Goal: Feedback & Contribution: Submit feedback/report problem

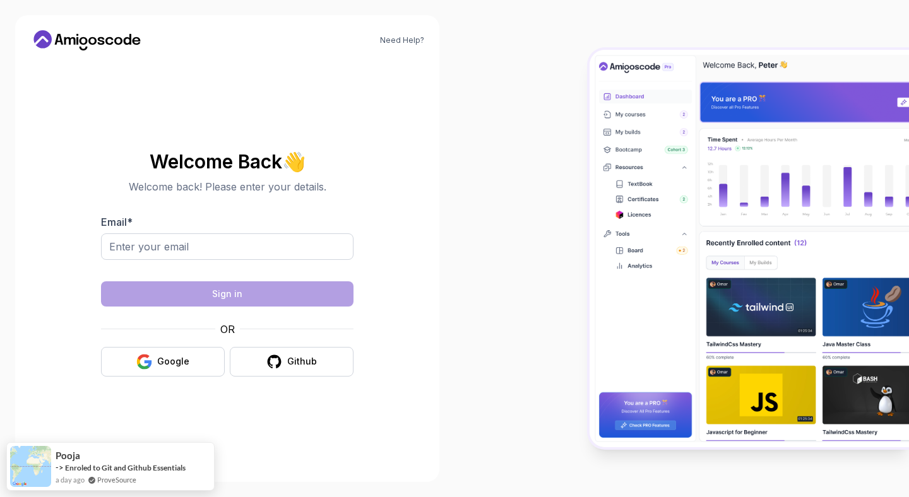
click at [174, 262] on div at bounding box center [227, 267] width 252 height 11
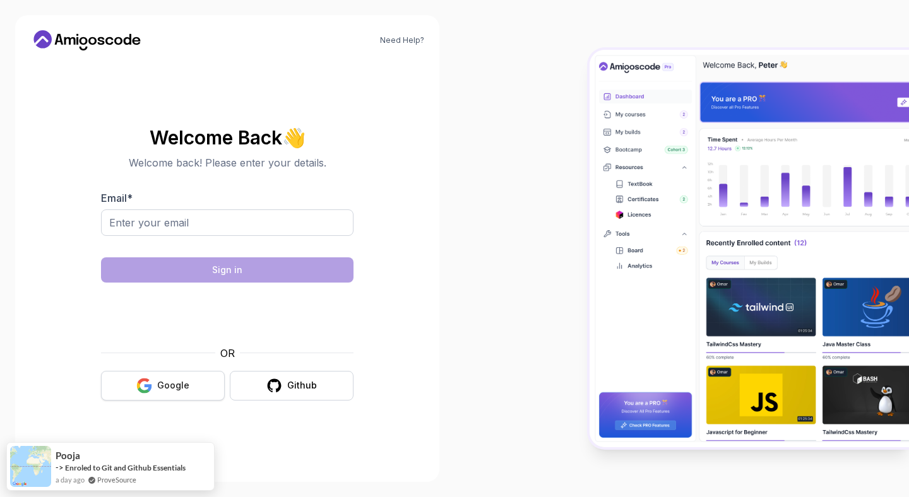
click at [138, 397] on button "Google" at bounding box center [163, 386] width 124 height 30
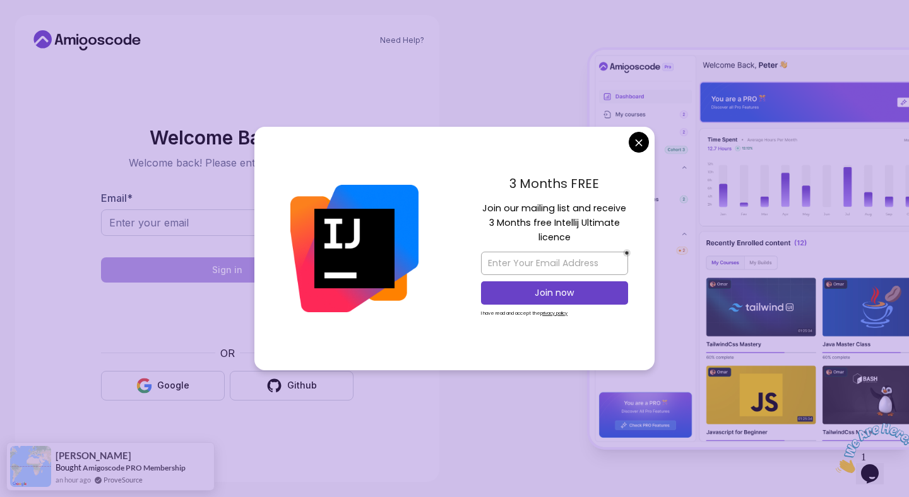
click at [641, 146] on body "Need Help? Welcome Back 👋 Welcome back! Please enter your details. Email * Sign…" at bounding box center [454, 248] width 909 height 497
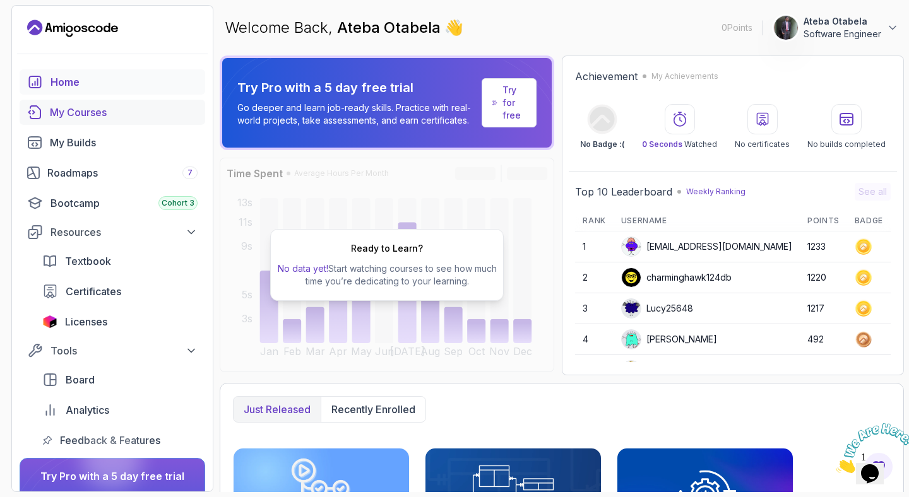
click at [102, 118] on div "My Courses" at bounding box center [124, 112] width 148 height 15
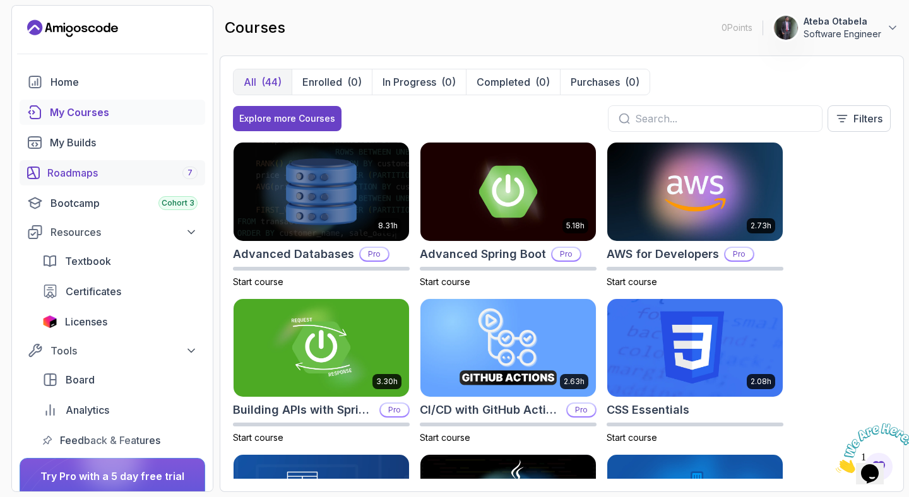
click at [147, 168] on div "Roadmaps 7" at bounding box center [122, 172] width 150 height 15
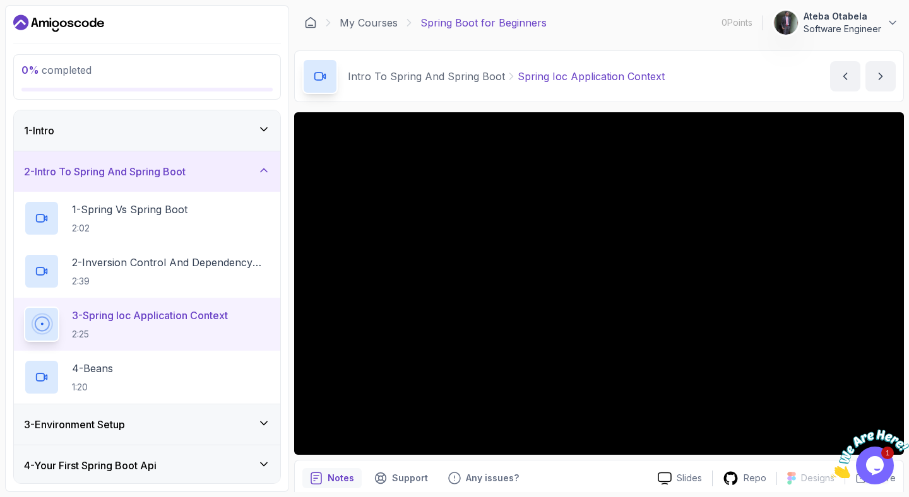
click at [739, 70] on div "Intro To Spring And Spring Boot Spring Ioc Application Context Spring Ioc Appli…" at bounding box center [599, 76] width 610 height 52
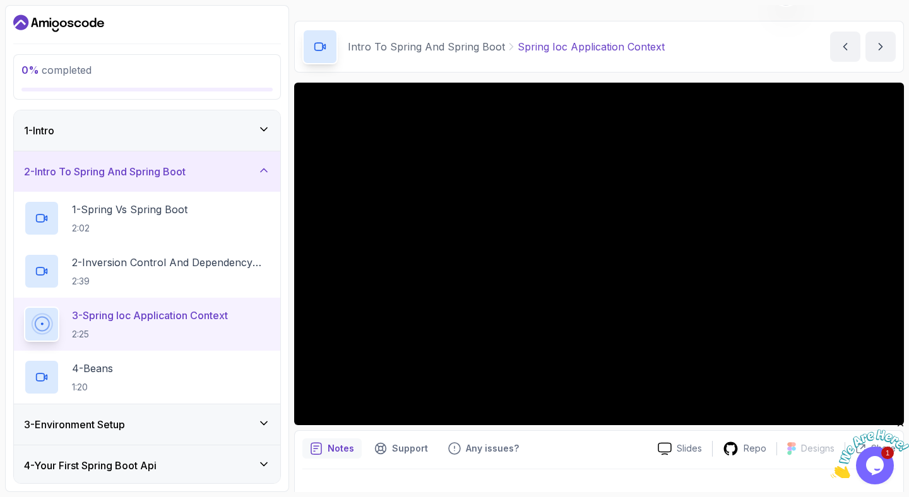
scroll to position [32, 0]
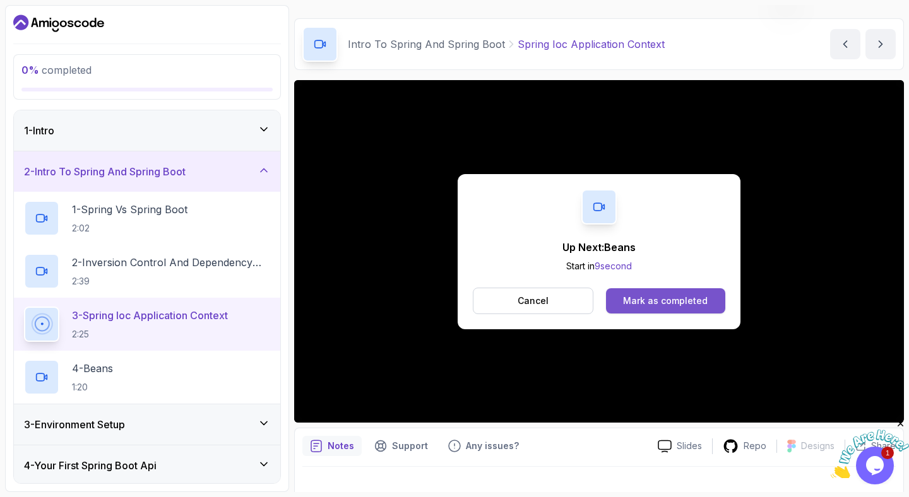
click at [632, 300] on div "Mark as completed" at bounding box center [665, 301] width 85 height 13
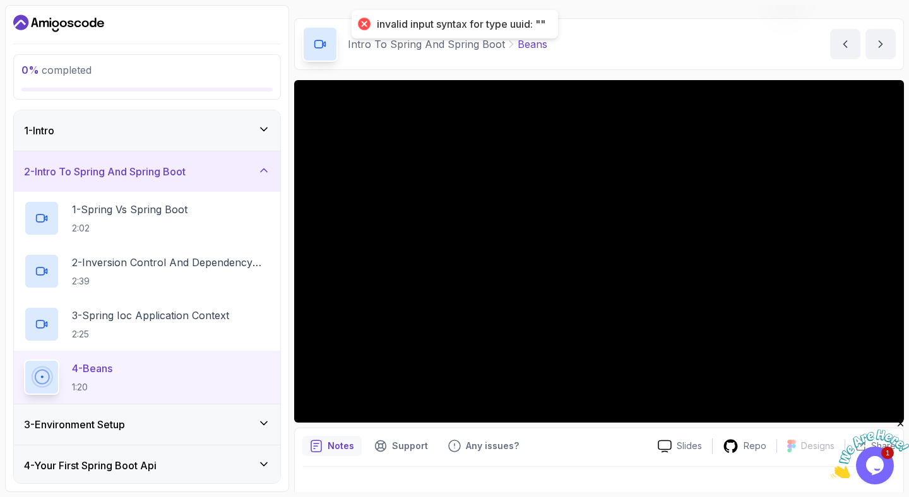
click at [470, 25] on div "invalid input syntax for type uuid: """ at bounding box center [461, 24] width 168 height 13
click at [597, 46] on div "Intro To Spring And Spring Boot Beans Beans by nelson" at bounding box center [599, 44] width 610 height 52
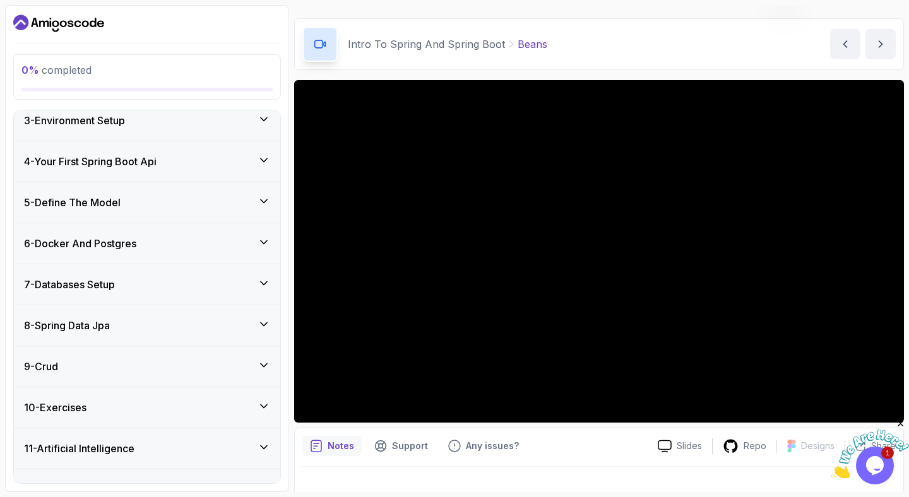
scroll to position [330, 0]
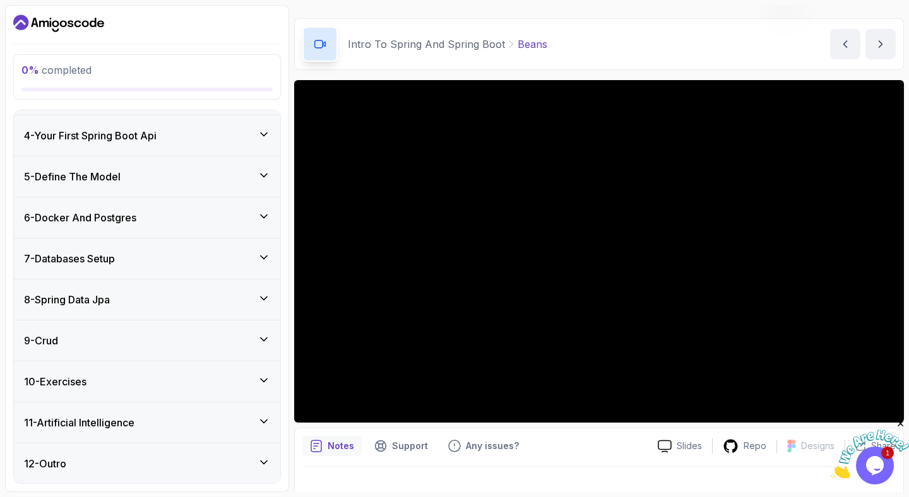
click at [110, 379] on div "10 - Exercises" at bounding box center [147, 381] width 246 height 15
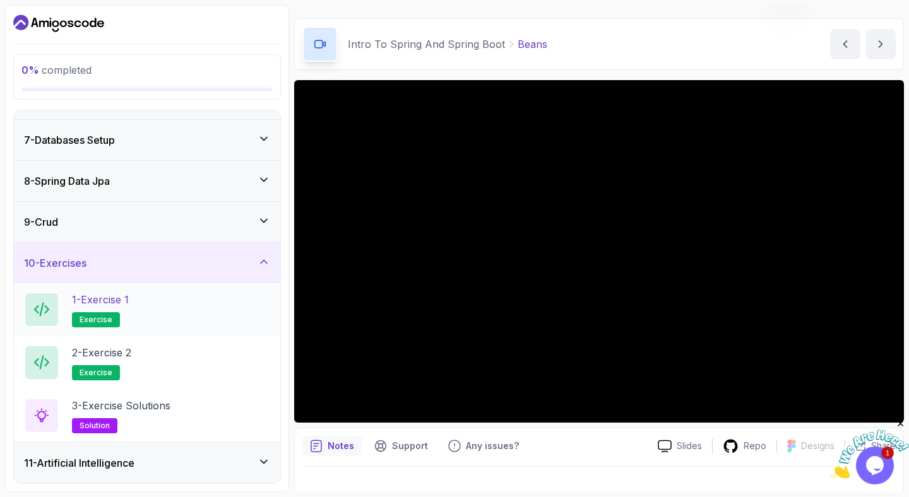
scroll to position [258, 0]
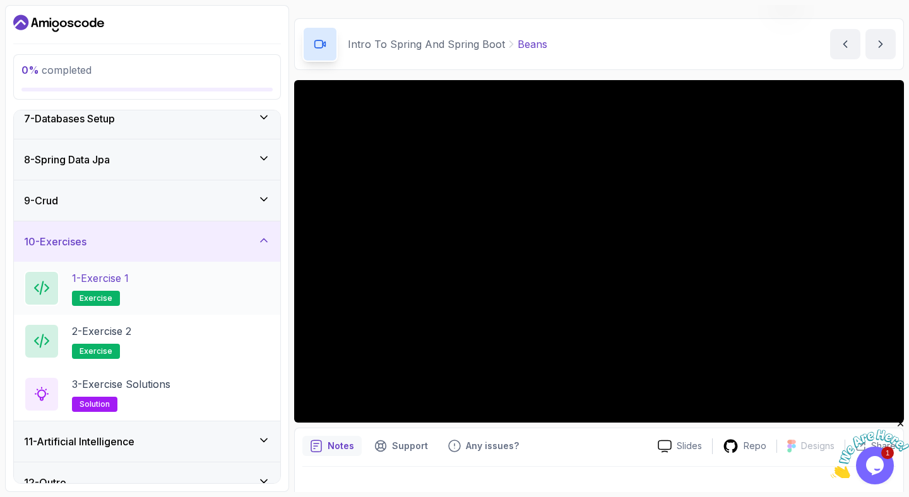
click at [129, 283] on p "1 - Exercise 1" at bounding box center [100, 278] width 57 height 15
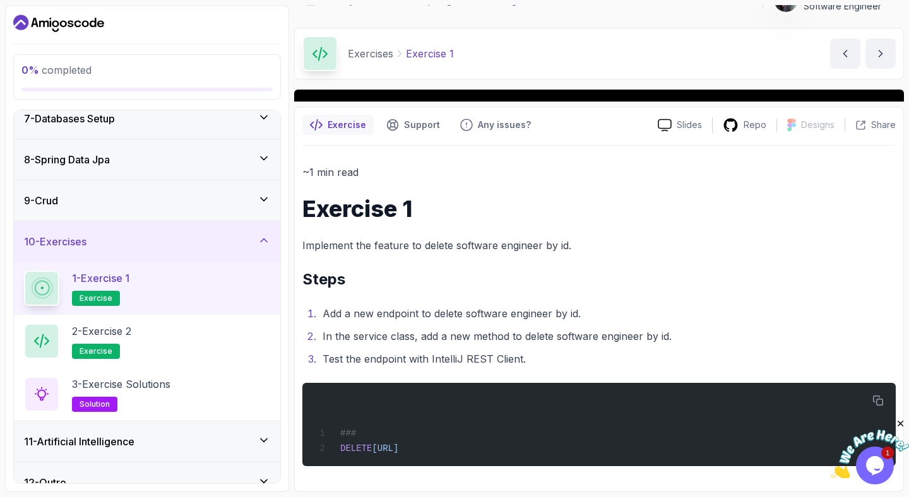
scroll to position [7, 0]
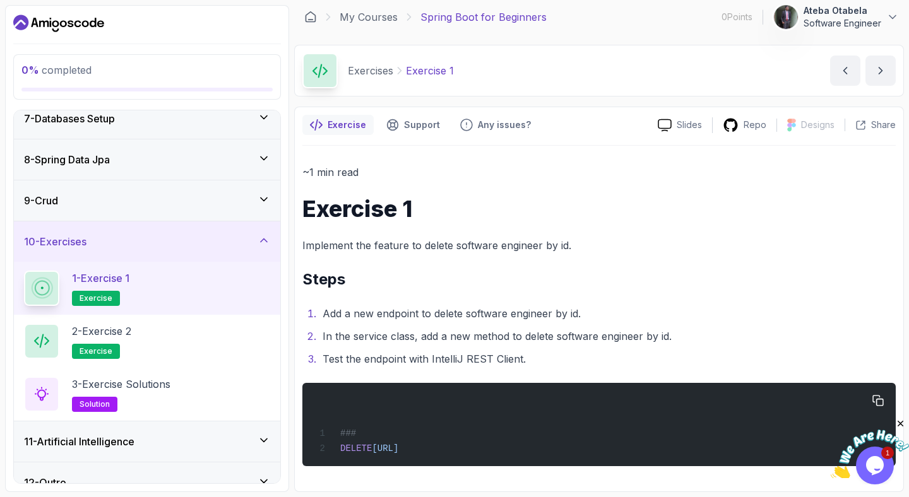
click at [398, 452] on span "http://localhost:8080/api/v1/software-engineers/1" at bounding box center [385, 449] width 27 height 10
copy body "DELETE http://localhost:8080/api/v1/software-engineers/1"
click at [159, 337] on div "2 - Exercise 2 exercise" at bounding box center [147, 341] width 246 height 35
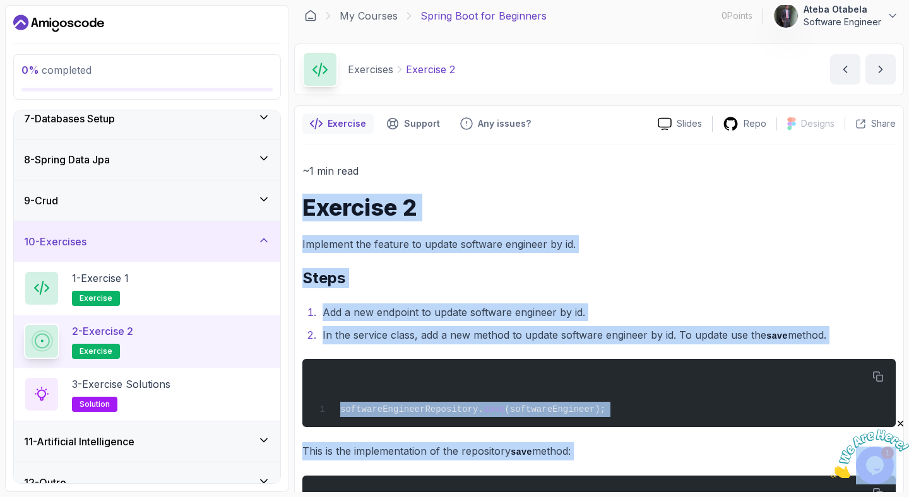
click at [700, 269] on h2 "Steps" at bounding box center [598, 278] width 593 height 20
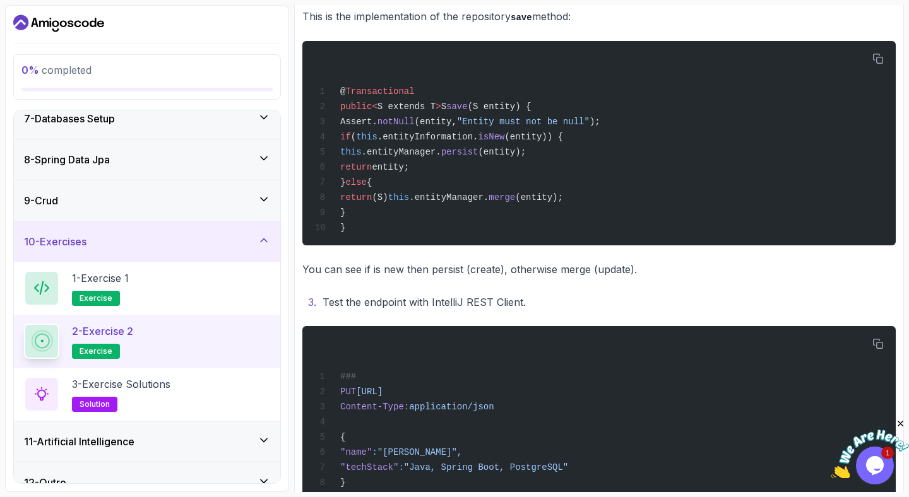
scroll to position [487, 0]
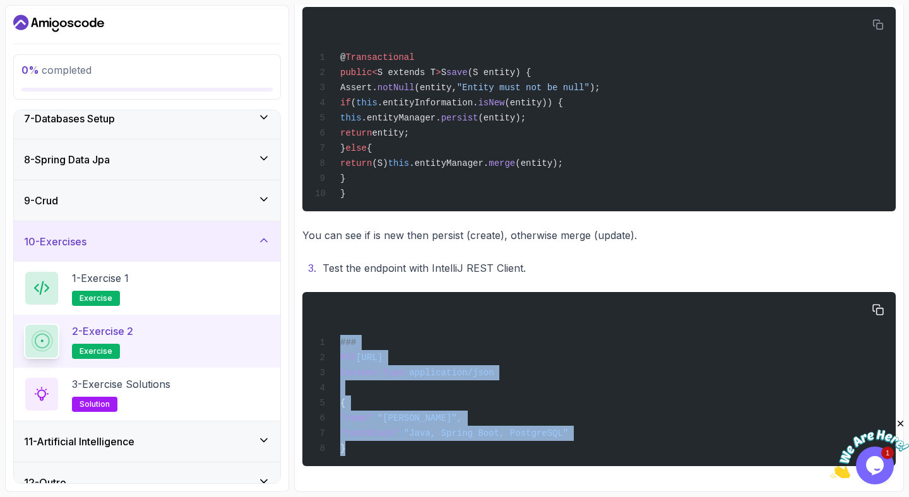
drag, startPoint x: 339, startPoint y: 337, endPoint x: 359, endPoint y: 451, distance: 115.9
click at [359, 451] on div "### PUT http://localhost:8080/api/v1/software-engineers/1 Content-Type: applica…" at bounding box center [598, 379] width 573 height 159
copy code "### PUT http://localhost:8080/api/v1/software-engineers/1 Content-Type: applica…"
click at [167, 399] on h2 "3 - Exercise Solutions solution" at bounding box center [121, 394] width 98 height 35
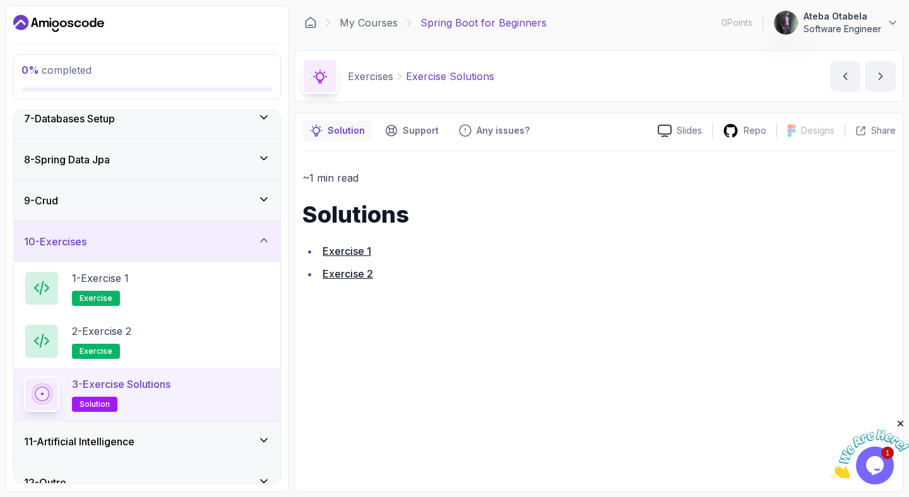
click at [167, 399] on h2 "3 - Exercise Solutions solution" at bounding box center [121, 394] width 98 height 35
click at [356, 277] on link "Exercise 2" at bounding box center [347, 274] width 50 height 13
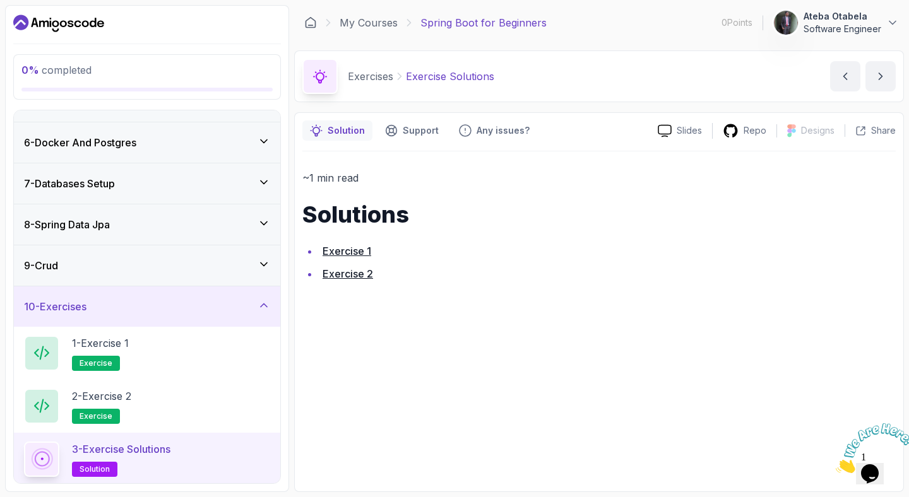
scroll to position [277, 0]
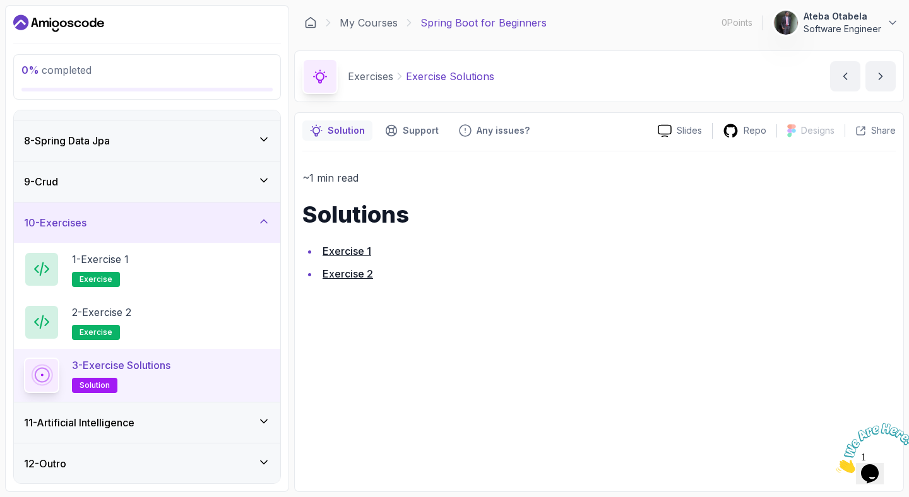
click at [264, 220] on icon at bounding box center [264, 221] width 6 height 3
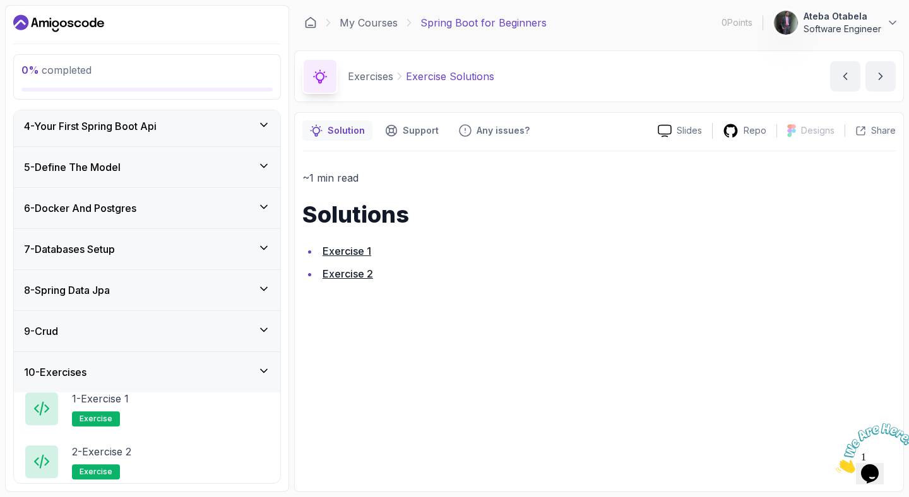
scroll to position [119, 0]
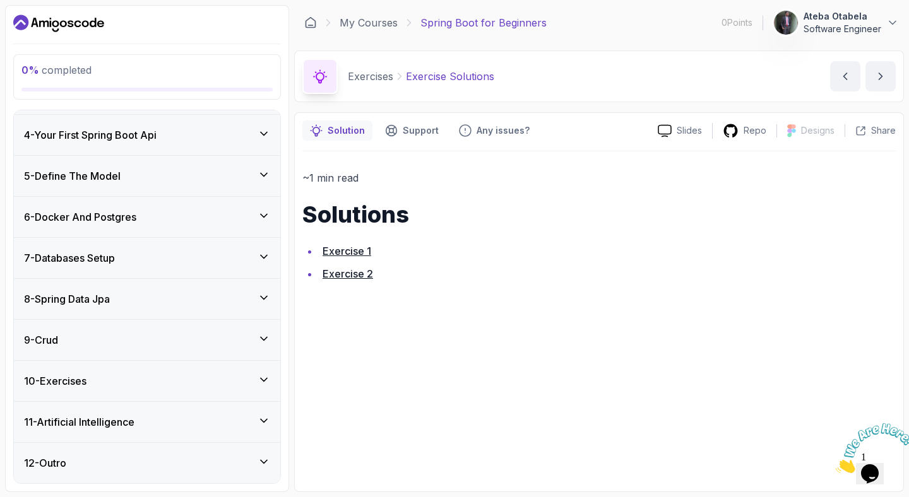
click at [215, 406] on div "11 - Artificial Intelligence" at bounding box center [147, 422] width 266 height 40
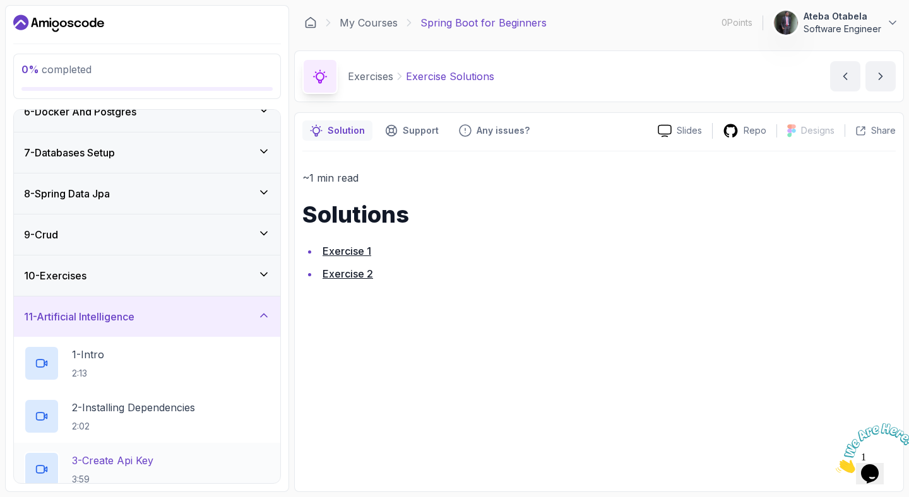
scroll to position [247, 0]
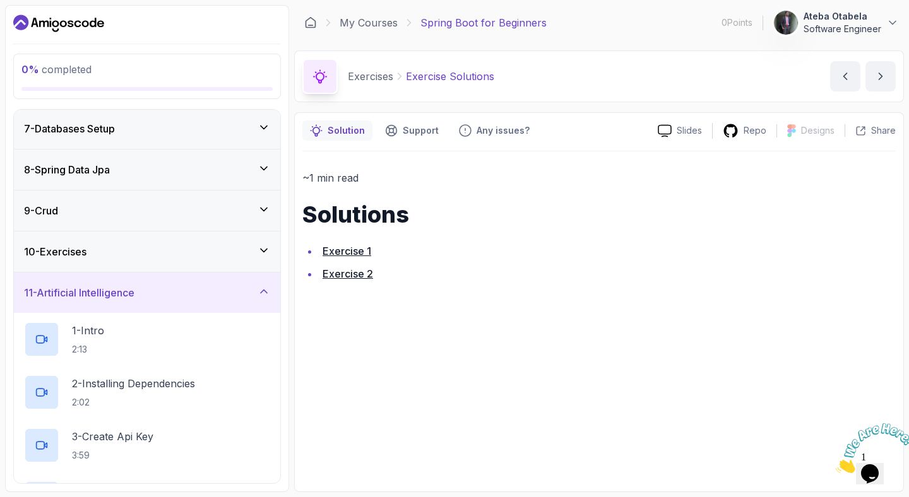
click at [266, 294] on icon at bounding box center [263, 291] width 13 height 13
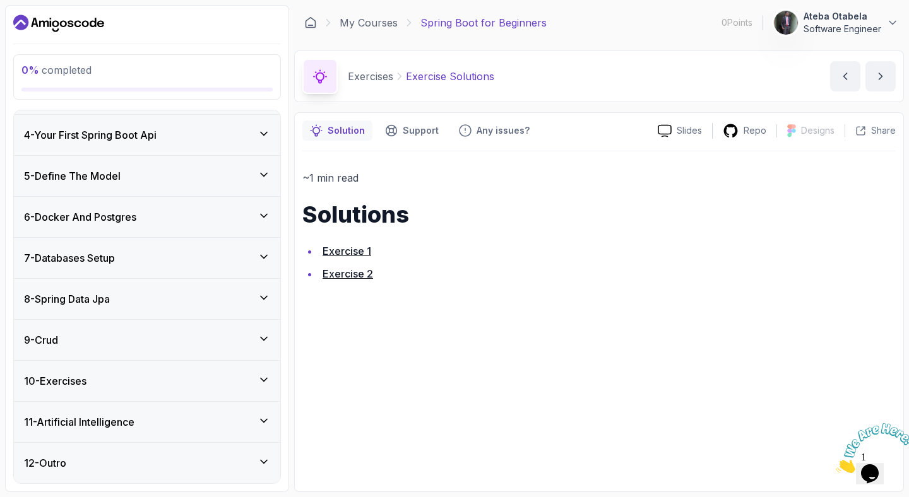
scroll to position [119, 0]
click at [221, 466] on div "12 - Outro" at bounding box center [147, 463] width 246 height 15
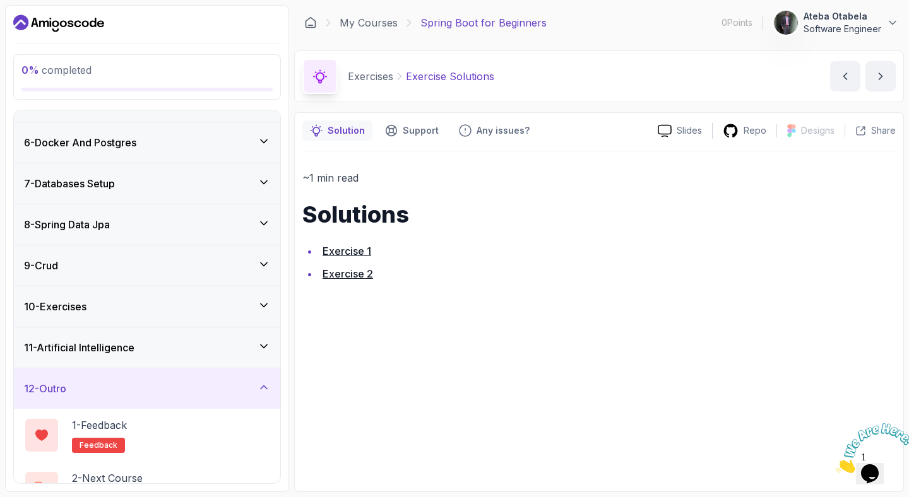
scroll to position [224, 0]
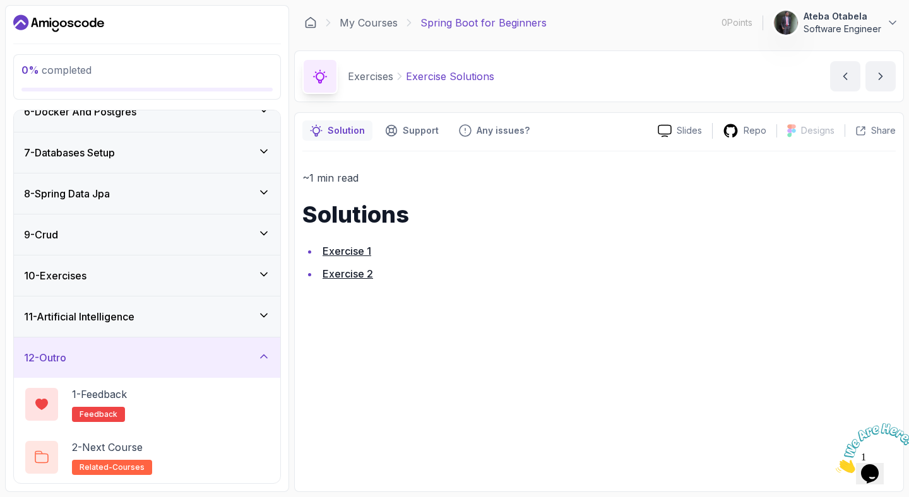
click at [262, 363] on div "12 - Outro" at bounding box center [147, 357] width 246 height 15
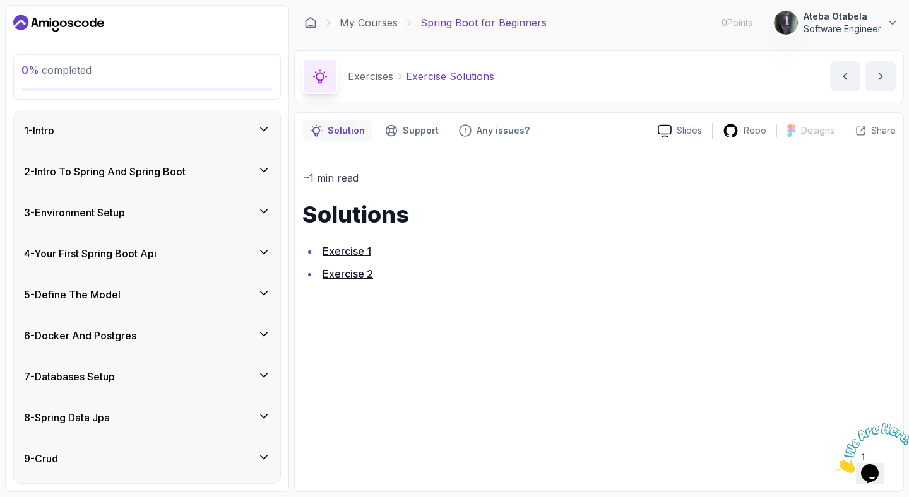
scroll to position [119, 0]
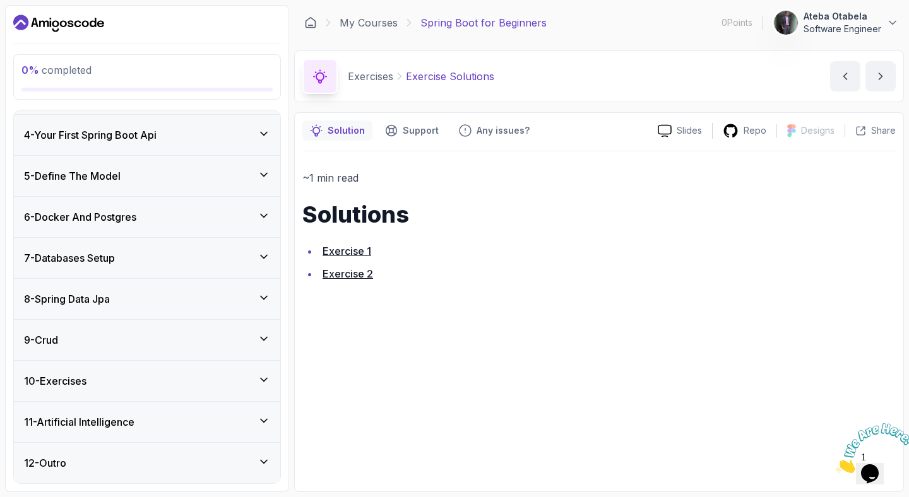
click at [249, 462] on div "12 - Outro" at bounding box center [147, 463] width 246 height 15
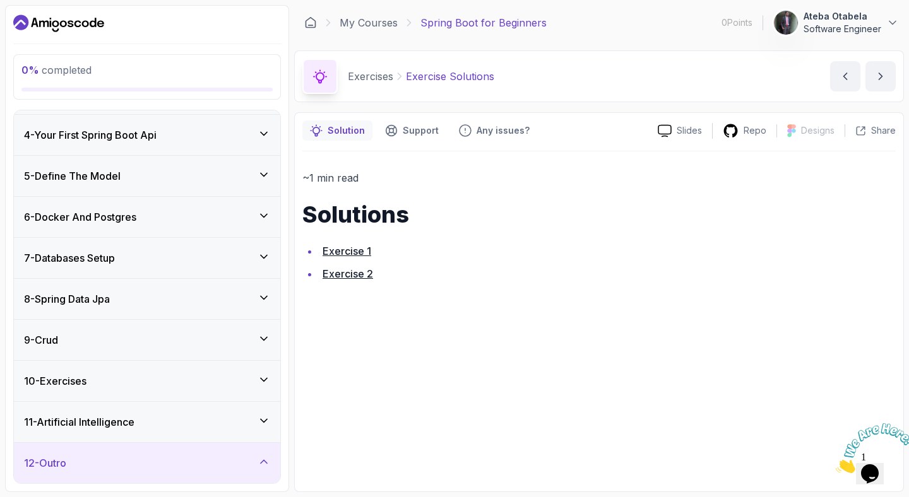
scroll to position [224, 0]
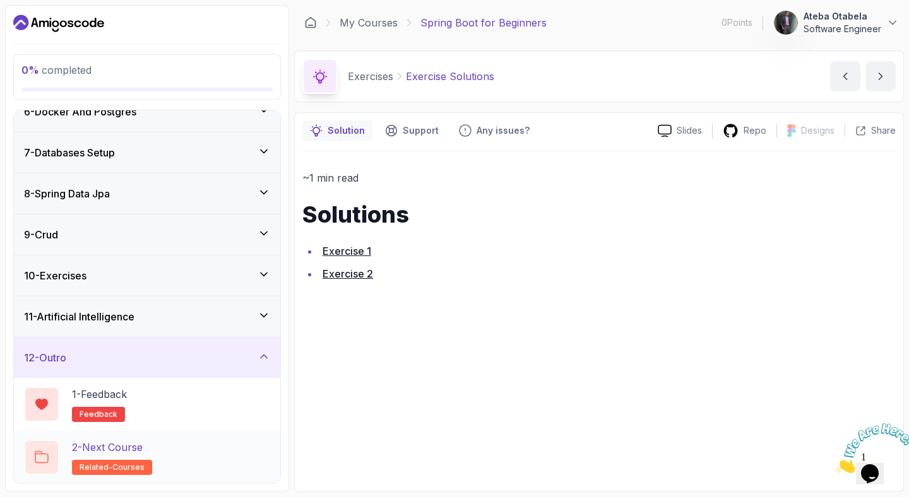
click at [127, 451] on p "2 - Next Course" at bounding box center [107, 447] width 71 height 15
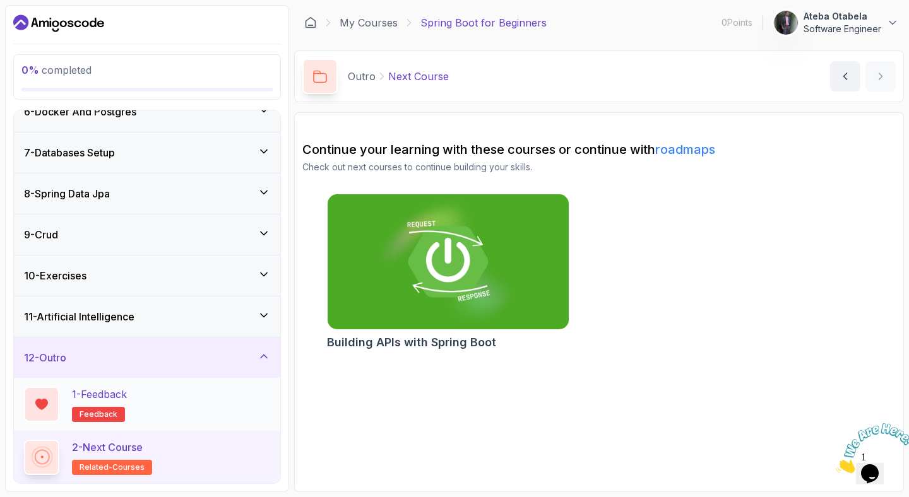
click at [160, 397] on div "1 - Feedback feedback" at bounding box center [147, 404] width 246 height 35
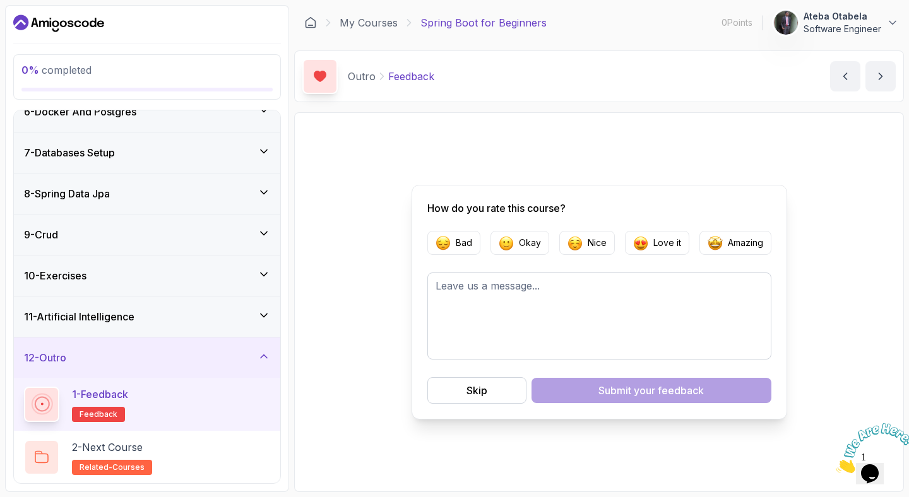
click at [263, 360] on icon at bounding box center [263, 356] width 13 height 13
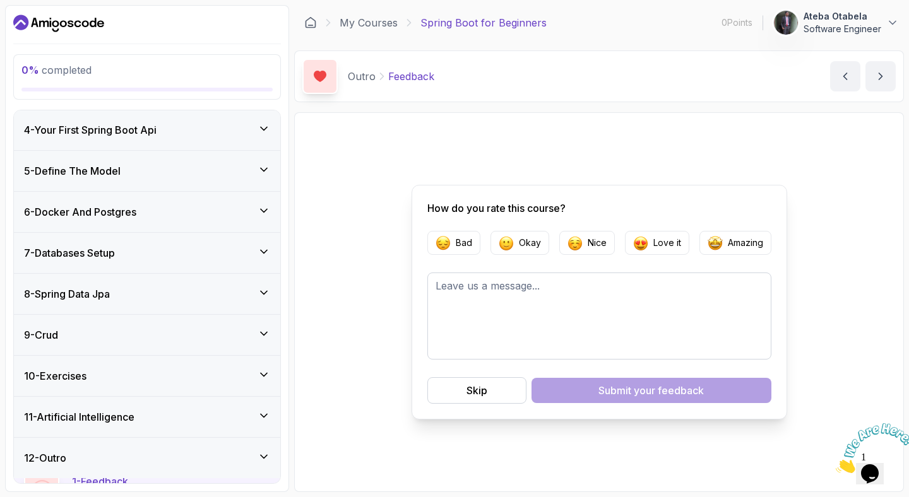
scroll to position [119, 0]
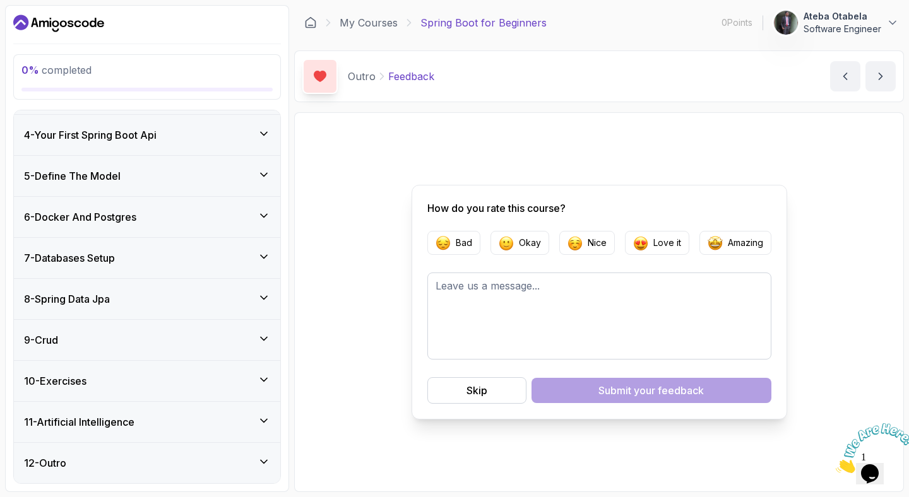
click at [253, 419] on div "11 - Artificial Intelligence" at bounding box center [147, 422] width 246 height 15
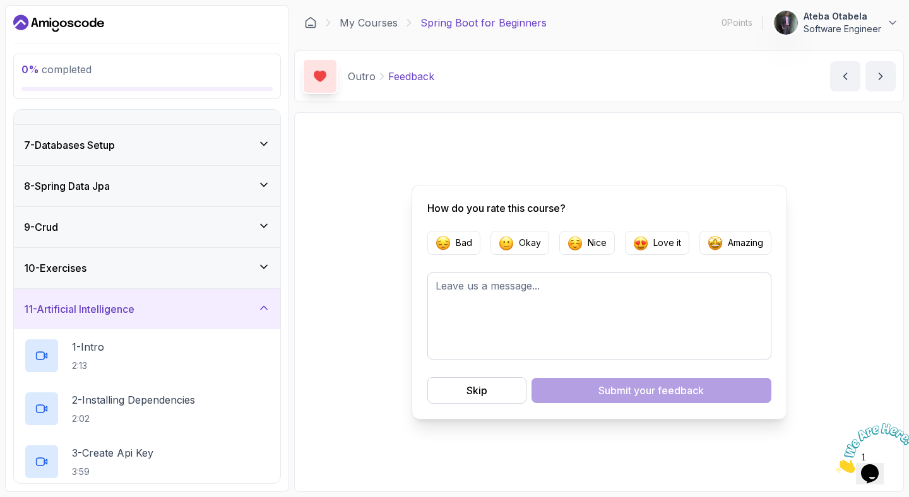
scroll to position [257, 0]
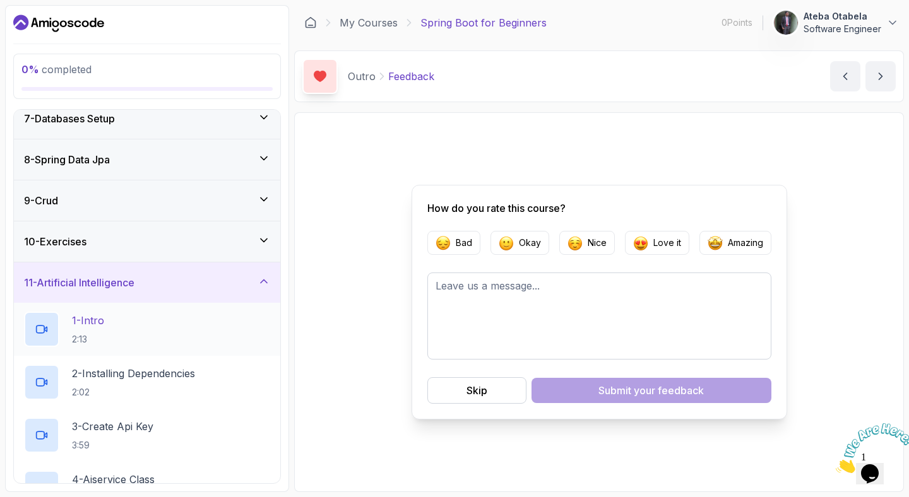
click at [153, 328] on div "1 - Intro 2:13" at bounding box center [147, 329] width 246 height 35
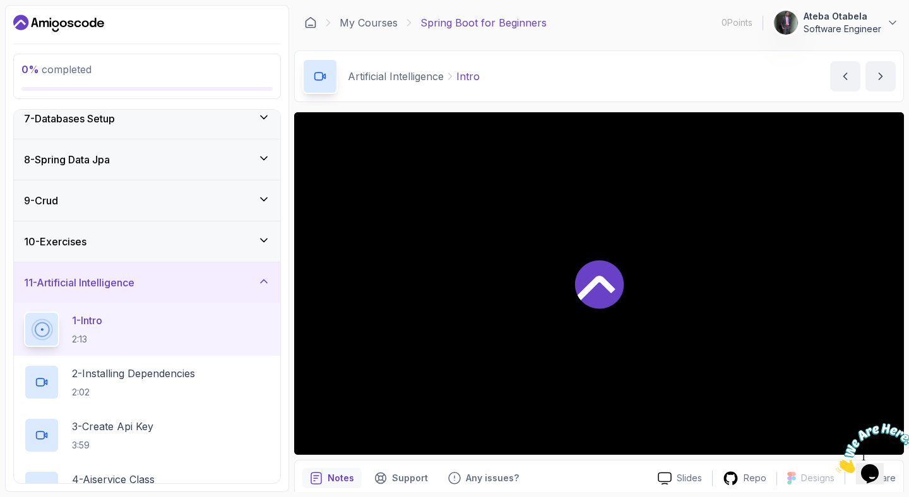
click at [262, 280] on icon at bounding box center [263, 281] width 13 height 13
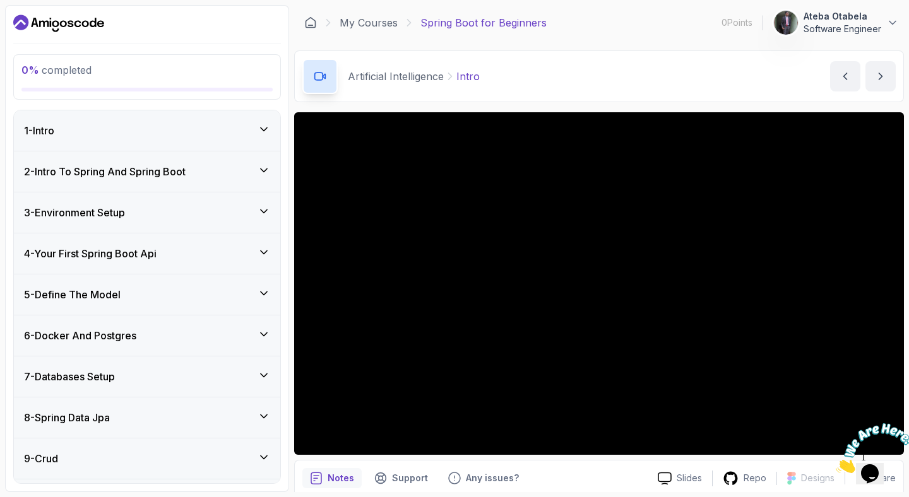
click at [145, 126] on div "1 - Intro" at bounding box center [147, 130] width 246 height 15
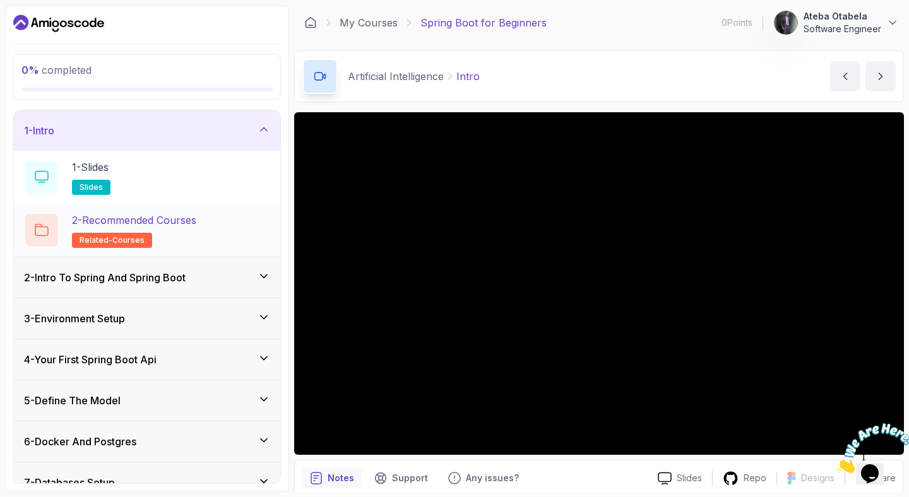
click at [196, 231] on h2 "2 - Recommended Courses related-courses" at bounding box center [134, 230] width 124 height 35
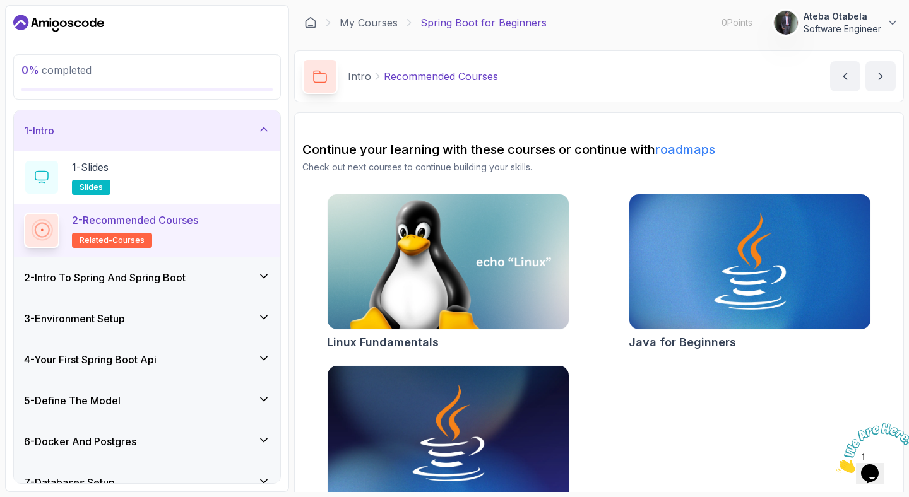
click at [262, 129] on icon at bounding box center [263, 129] width 13 height 13
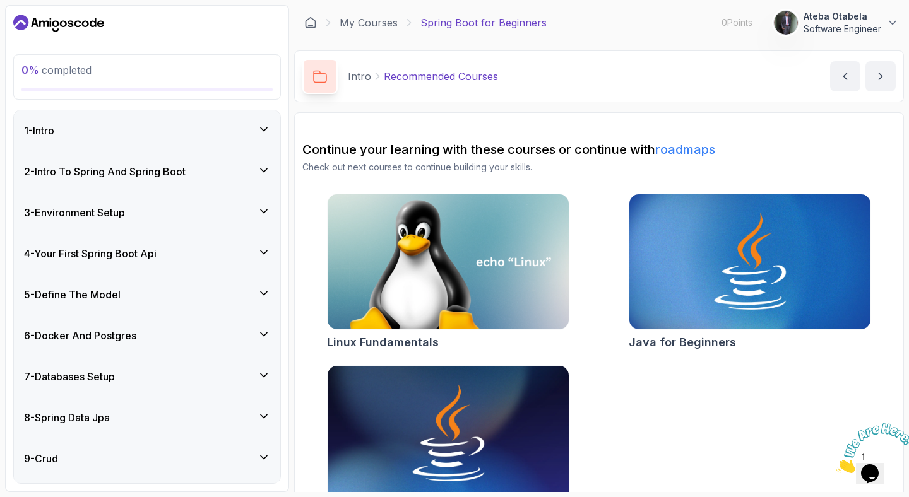
click at [256, 175] on div "2 - Intro To Spring And Spring Boot" at bounding box center [147, 171] width 246 height 15
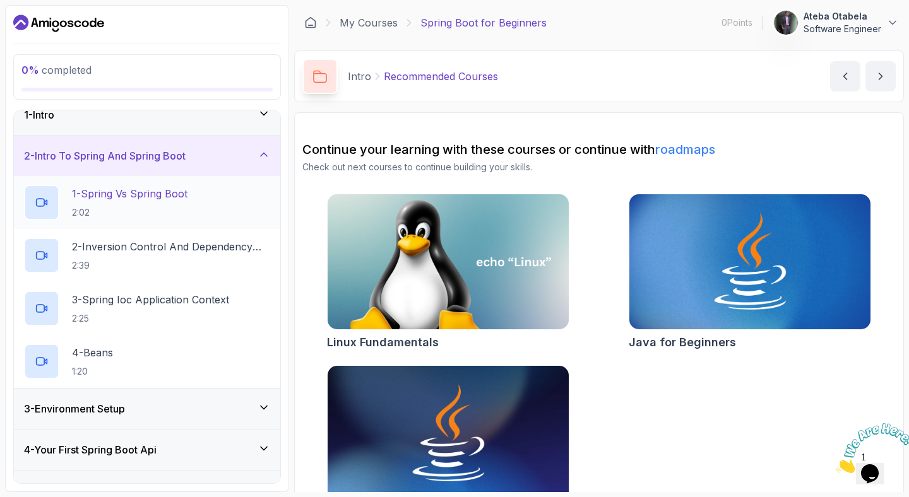
scroll to position [15, 0]
click at [187, 192] on p "1 - Spring Vs Spring Boot" at bounding box center [129, 194] width 115 height 15
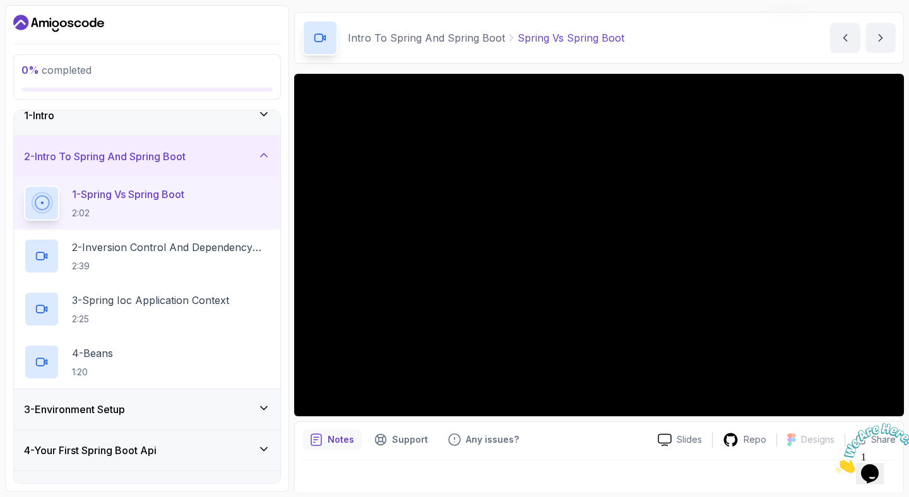
scroll to position [50, 0]
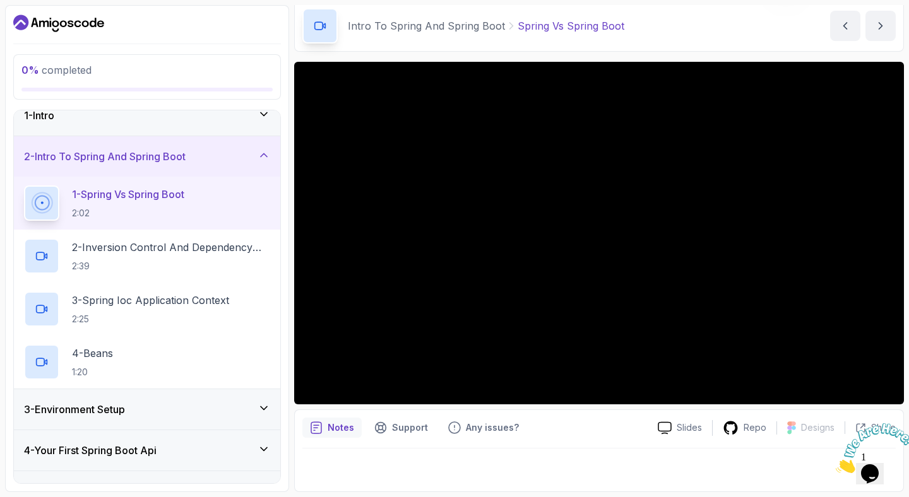
click at [835, 464] on icon "Close" at bounding box center [835, 469] width 0 height 11
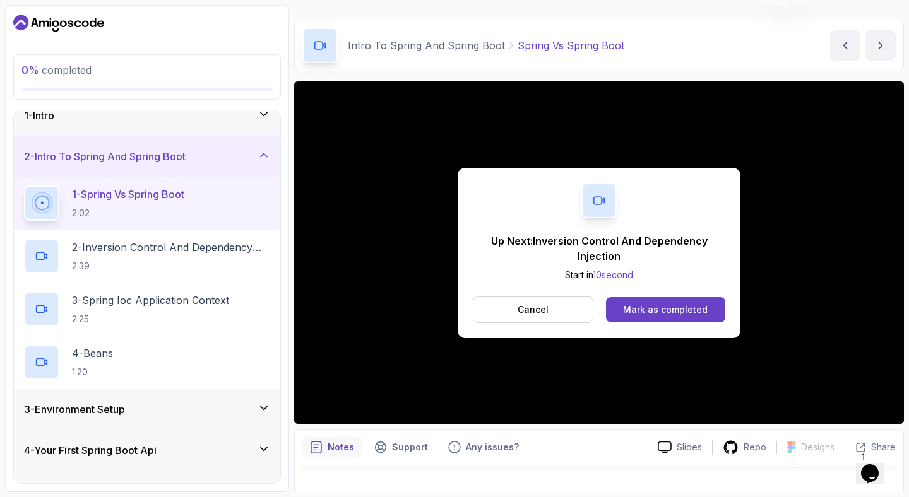
scroll to position [28, 0]
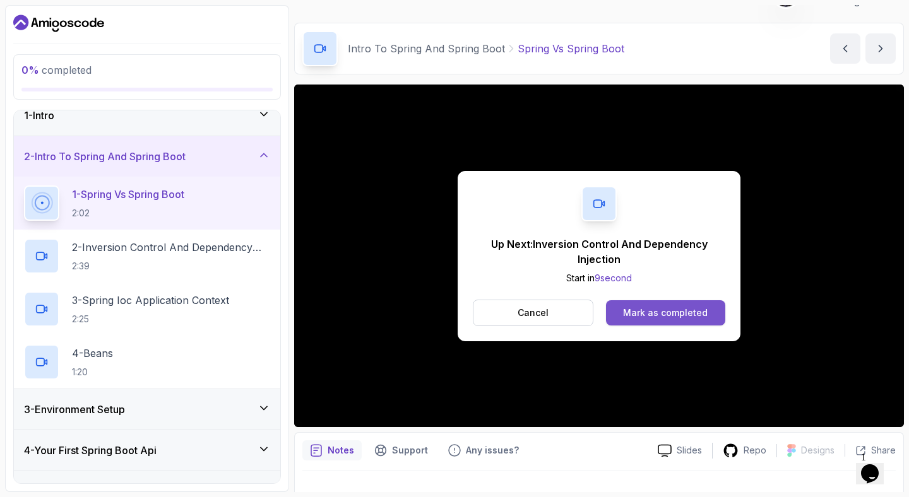
click at [680, 315] on div "Mark as completed" at bounding box center [665, 313] width 85 height 13
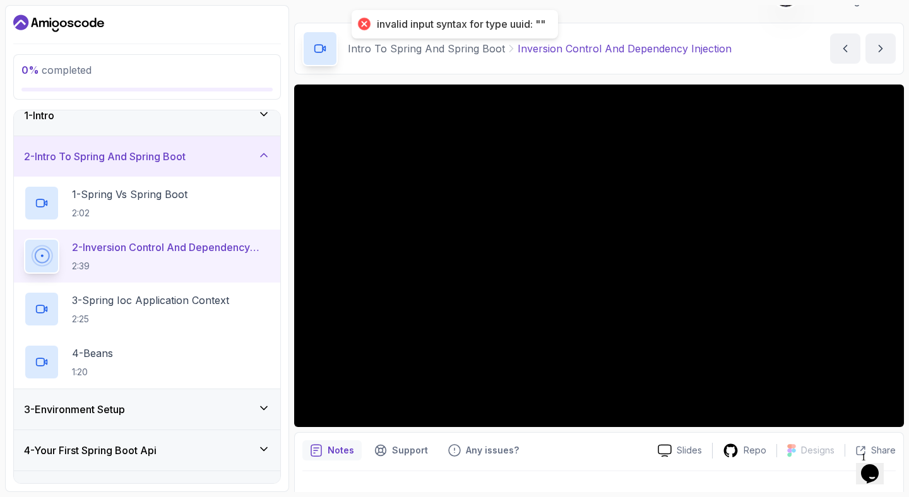
click at [531, 26] on div "invalid input syntax for type uuid: """ at bounding box center [461, 24] width 168 height 13
copy body "invalid input syntax for type uuid: """
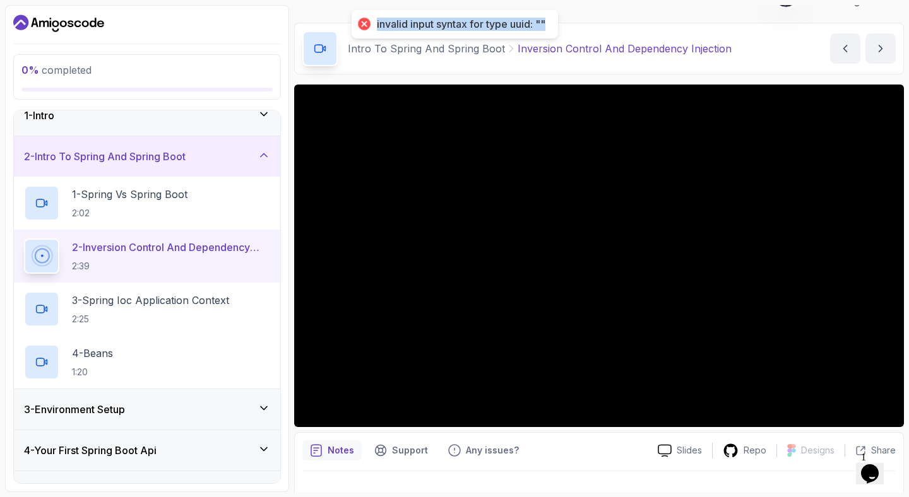
click at [869, 463] on button "Opens Chat This icon Opens the chat window." at bounding box center [870, 473] width 28 height 21
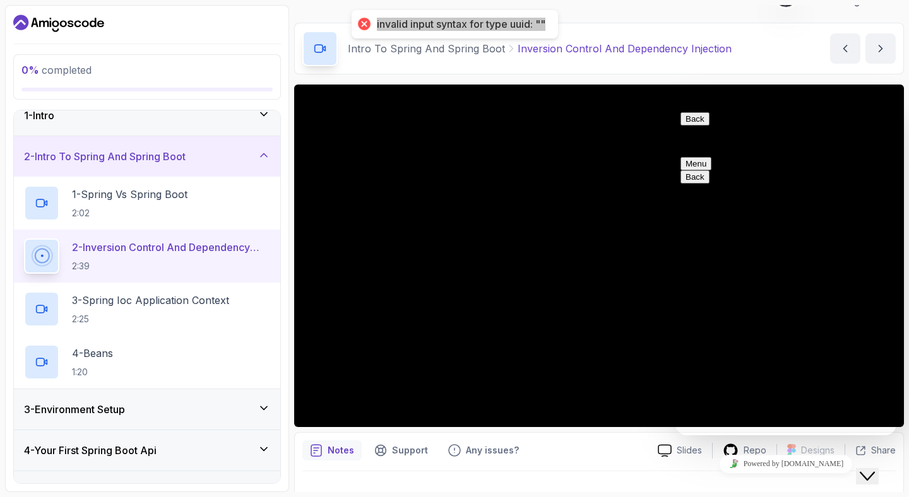
click at [675, 107] on div "Rate this chat Insert emoji" at bounding box center [675, 107] width 0 height 0
click at [675, 107] on textarea at bounding box center [675, 107] width 0 height 0
type textarea "Hi I have a problem"
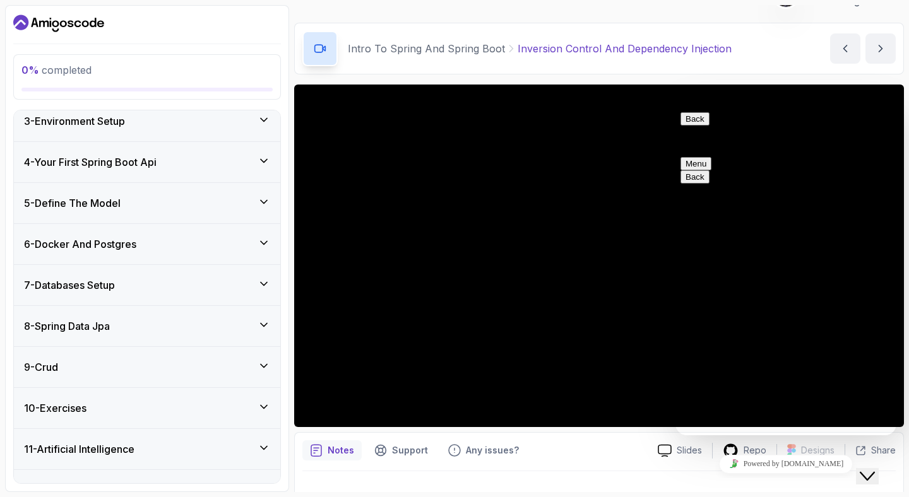
scroll to position [330, 0]
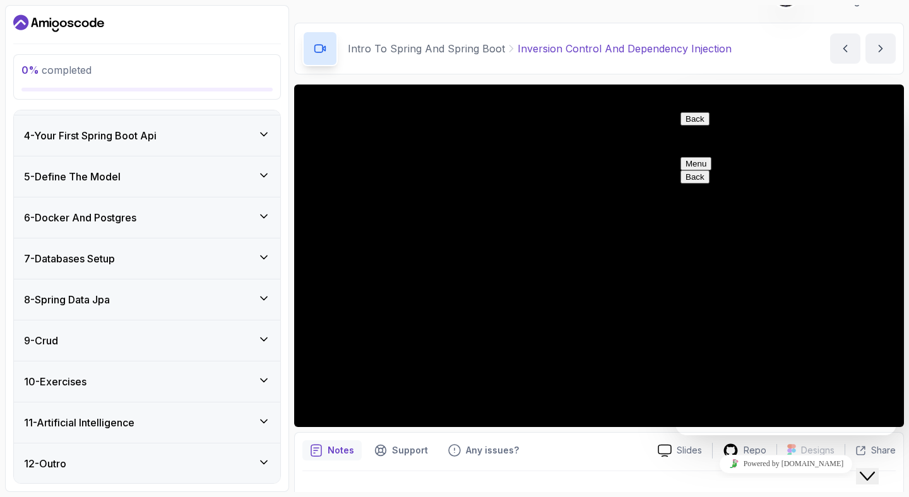
click at [74, 459] on div "12 - Outro" at bounding box center [147, 463] width 246 height 15
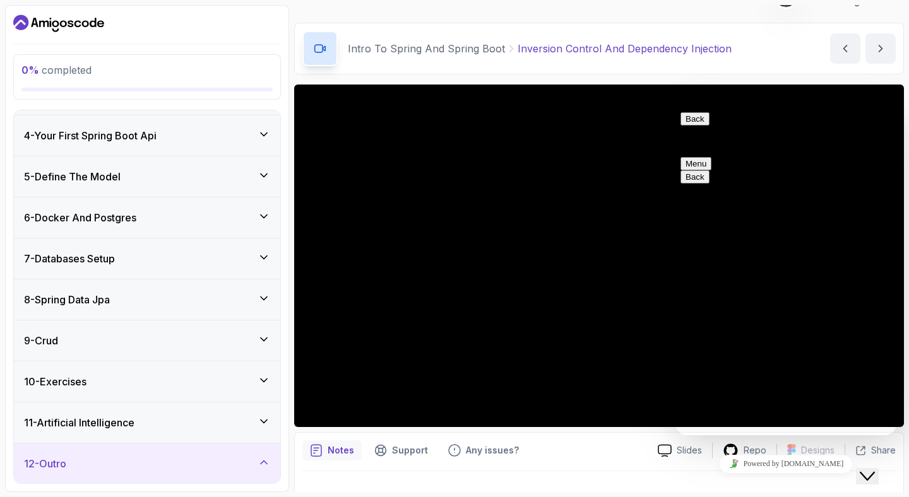
scroll to position [224, 0]
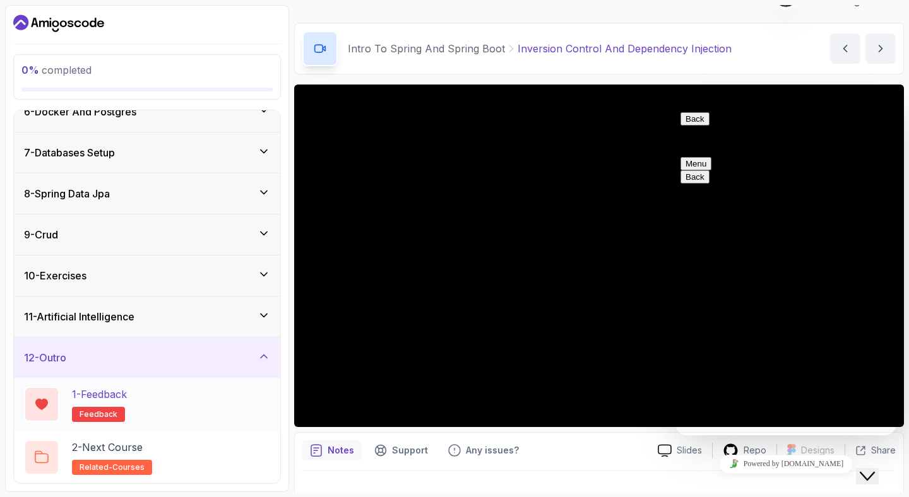
click at [111, 402] on h2 "1 - Feedback feedback" at bounding box center [99, 404] width 55 height 35
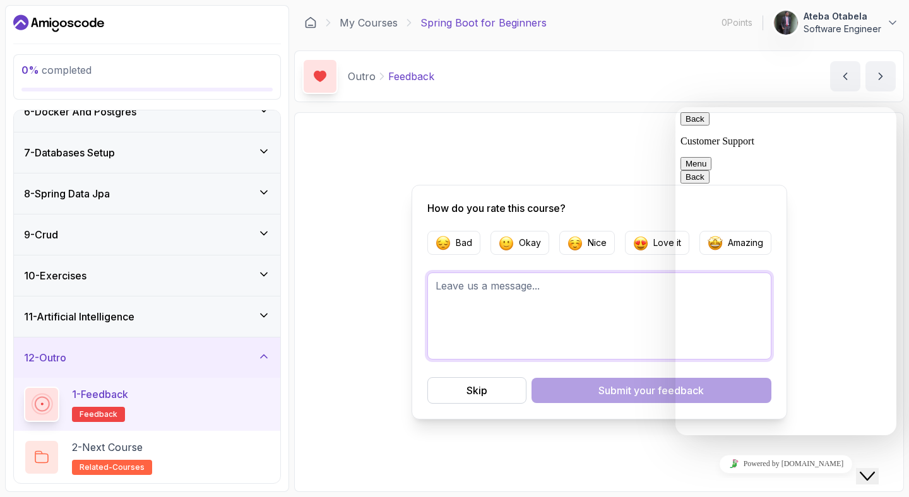
click at [593, 304] on textarea at bounding box center [599, 316] width 344 height 87
click at [637, 215] on p "How do you rate this course?" at bounding box center [599, 208] width 344 height 15
click at [675, 107] on textarea at bounding box center [675, 107] width 0 height 0
paste textarea "invalid input syntax for type uuid: """
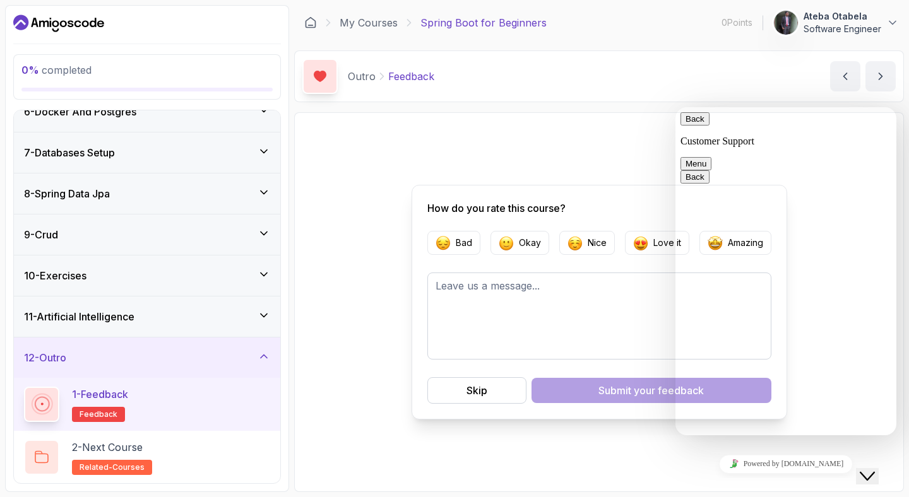
type textarea "I can't make a course as completed, it throws this error: invalid input syntax …"
type input "Ateba Otabela"
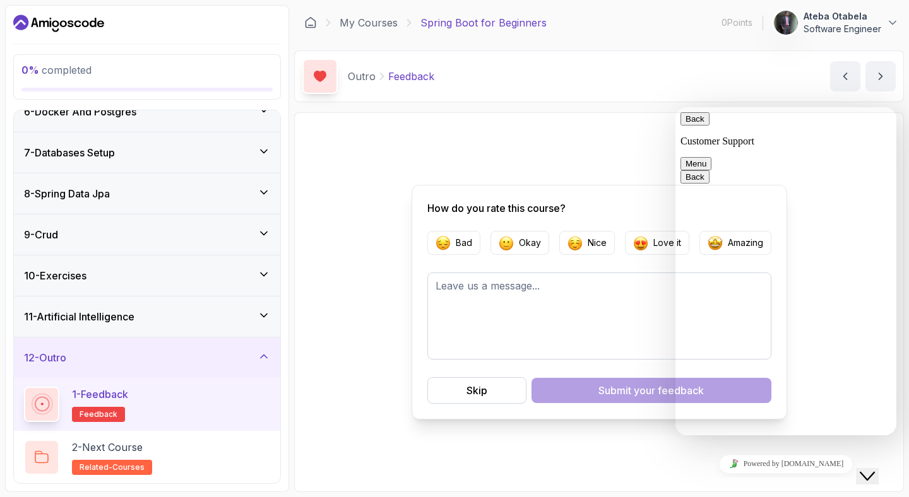
type input "atebaotabela@gmail.com"
type input "237652686163"
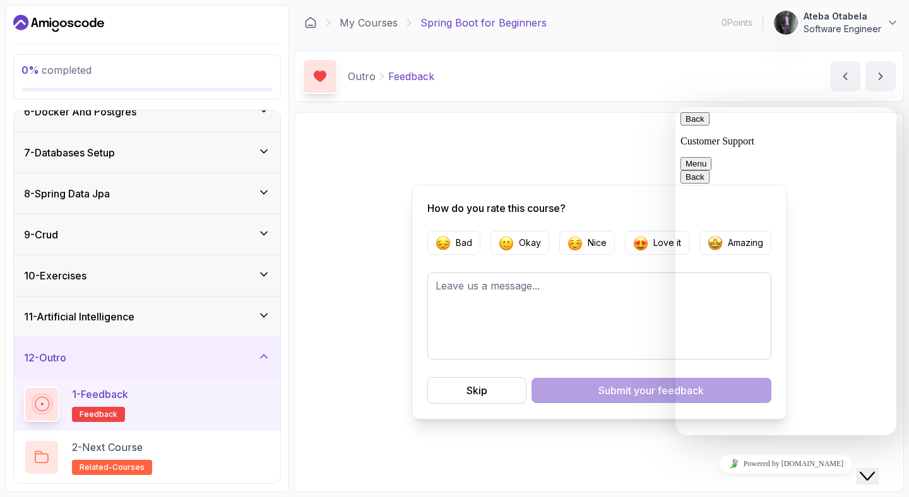
type input "I"
type input "I get an error trying to mark a course as completed"
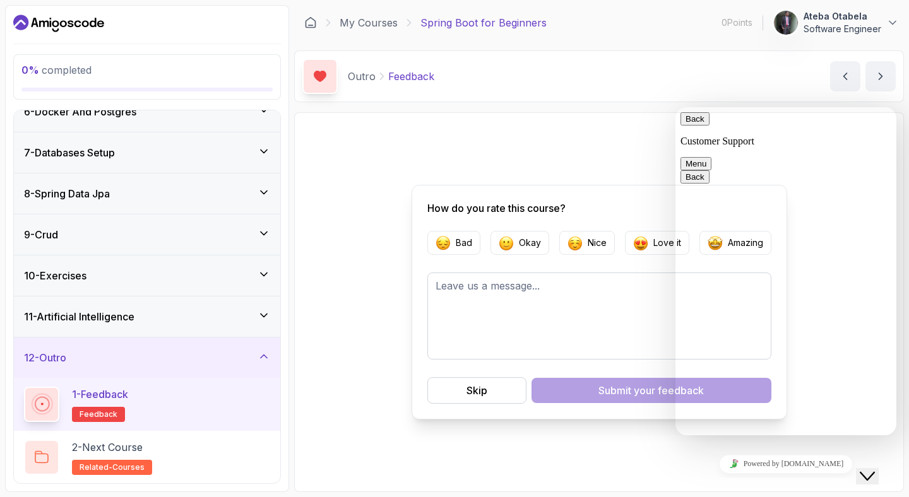
paste textarea "invalid input syntax for type uuid: """
type textarea "This is the error i get, trying to mark my course as completed invalid input sy…"
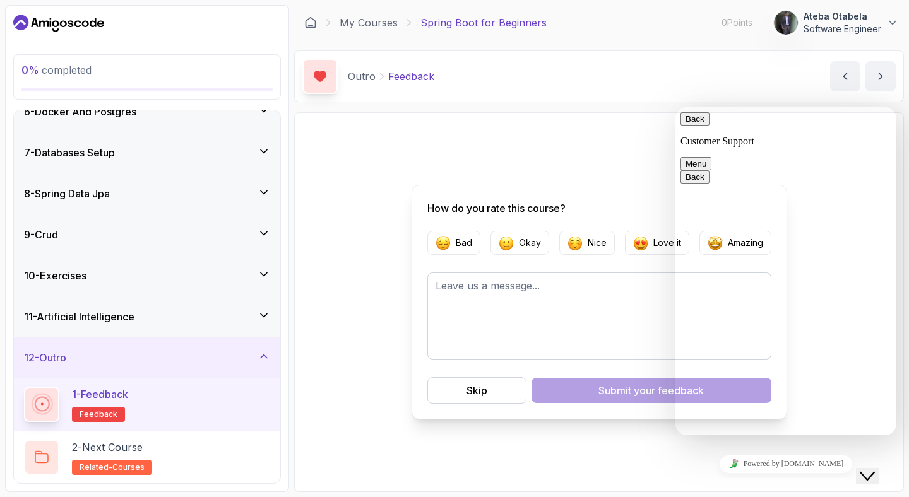
scroll to position [0, 0]
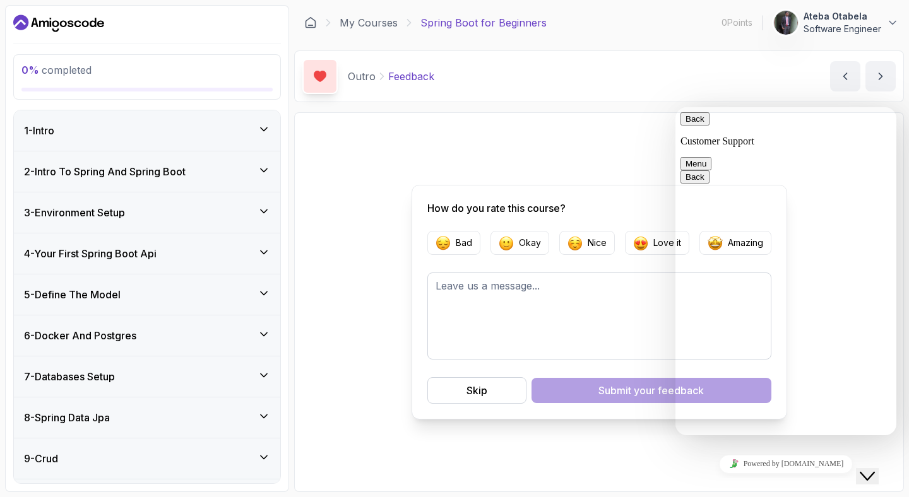
click at [394, 156] on div "How do you rate this course? Bad Okay Nice Love it Amazing Skip Submit your fee…" at bounding box center [598, 302] width 593 height 363
click at [435, 136] on div "How do you rate this course? Bad Okay Nice Love it Amazing Skip Submit your fee…" at bounding box center [598, 302] width 593 height 363
click at [365, 30] on div "My Courses Spring Boot for Beginners 0 Points 1 Ateba Otabela Software Engineer" at bounding box center [599, 22] width 610 height 35
click at [370, 21] on link "My Courses" at bounding box center [368, 22] width 58 height 15
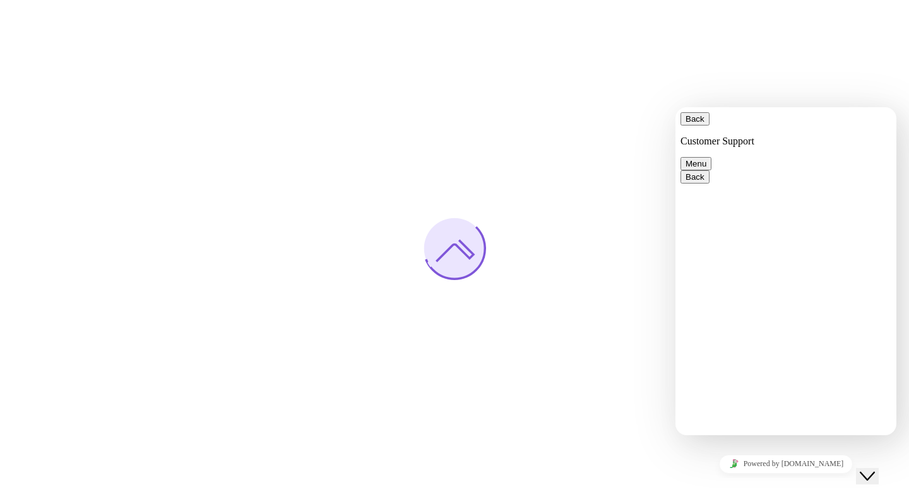
click at [869, 468] on button "Close Chat This icon closes the chat window." at bounding box center [867, 476] width 23 height 16
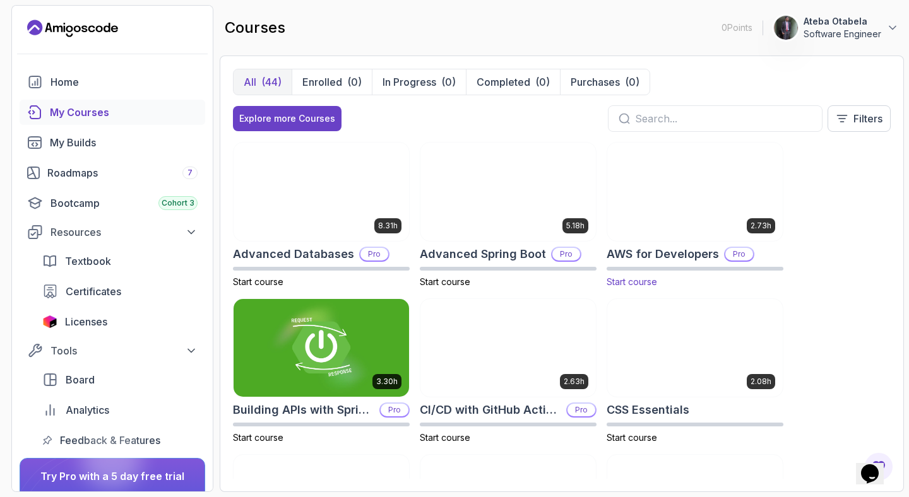
scroll to position [38, 0]
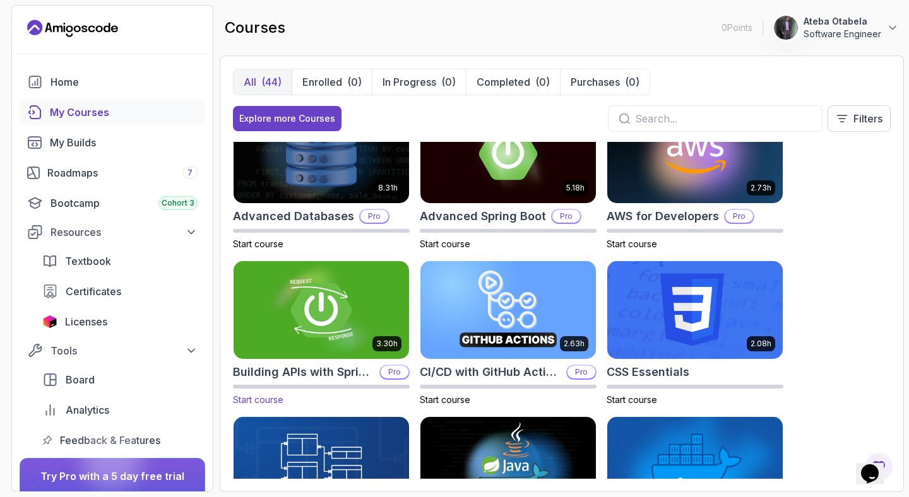
click at [312, 301] on img at bounding box center [321, 310] width 184 height 103
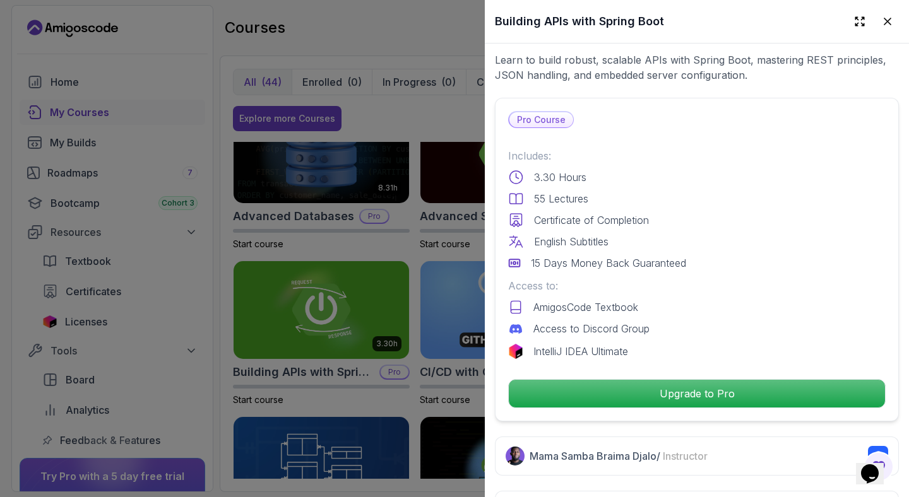
scroll to position [231, 0]
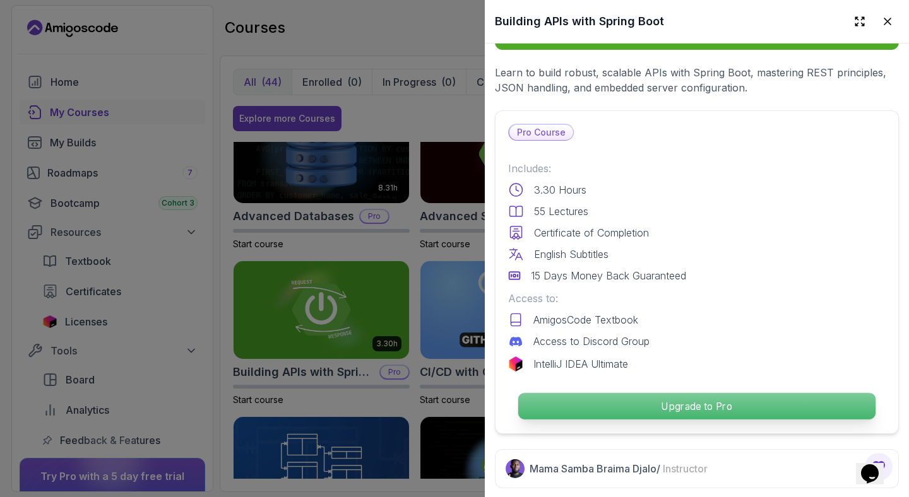
click at [616, 406] on p "Upgrade to Pro" at bounding box center [696, 406] width 357 height 27
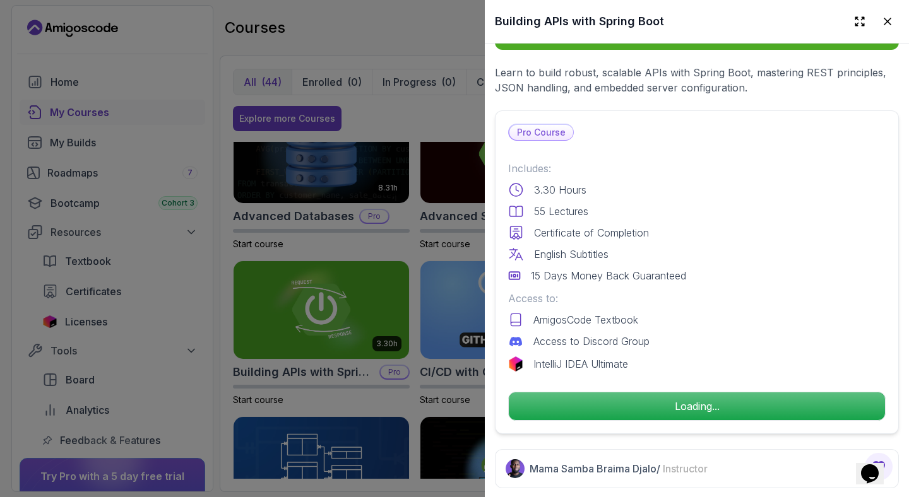
scroll to position [254, 0]
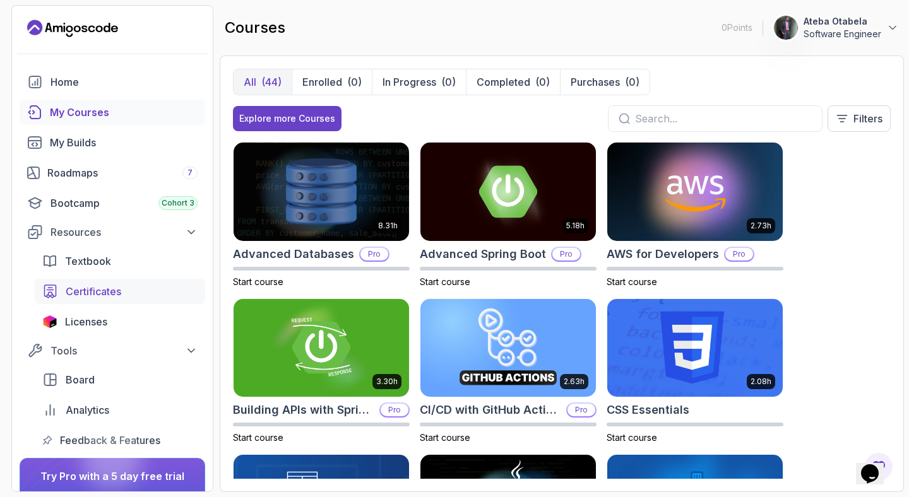
click at [136, 290] on div "Certificates" at bounding box center [132, 291] width 132 height 15
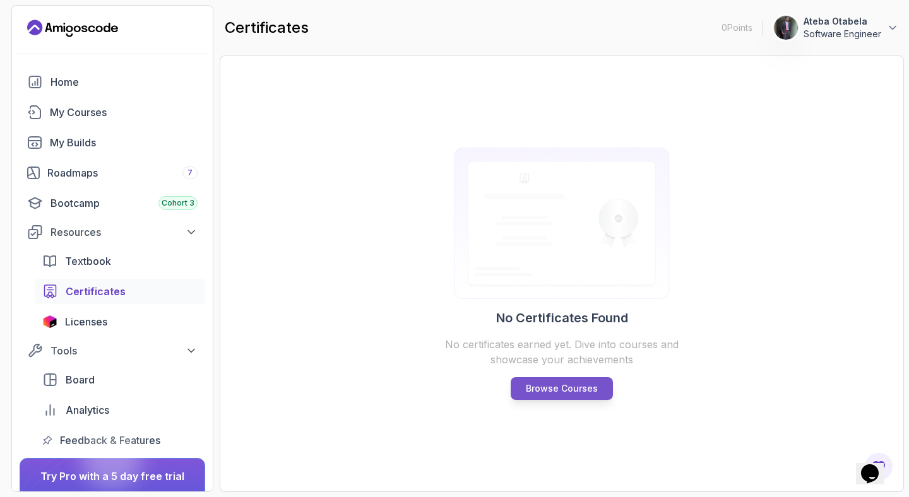
click at [552, 394] on p "Browse Courses" at bounding box center [562, 388] width 72 height 13
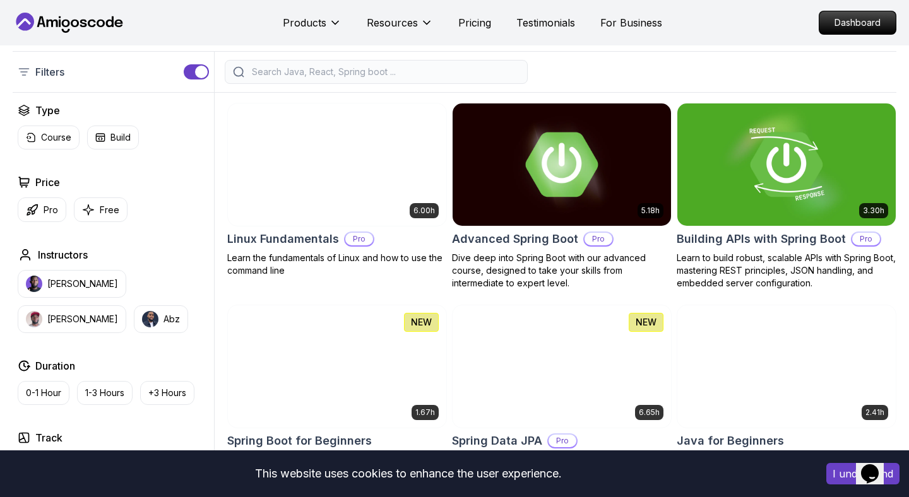
scroll to position [295, 0]
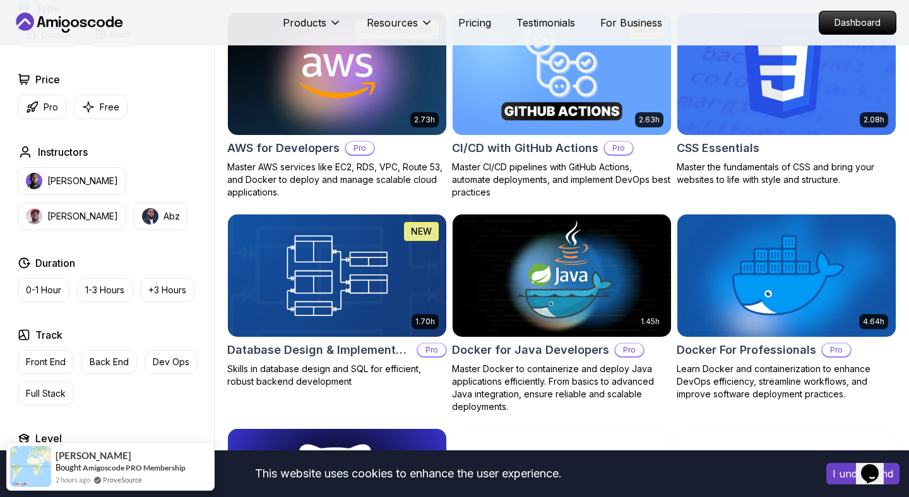
scroll to position [967, 0]
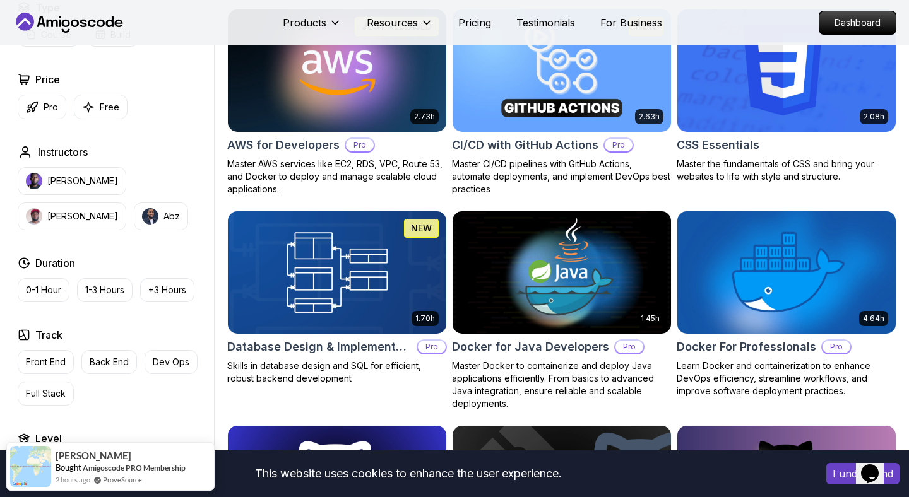
click at [843, 474] on button "I understand" at bounding box center [862, 473] width 73 height 21
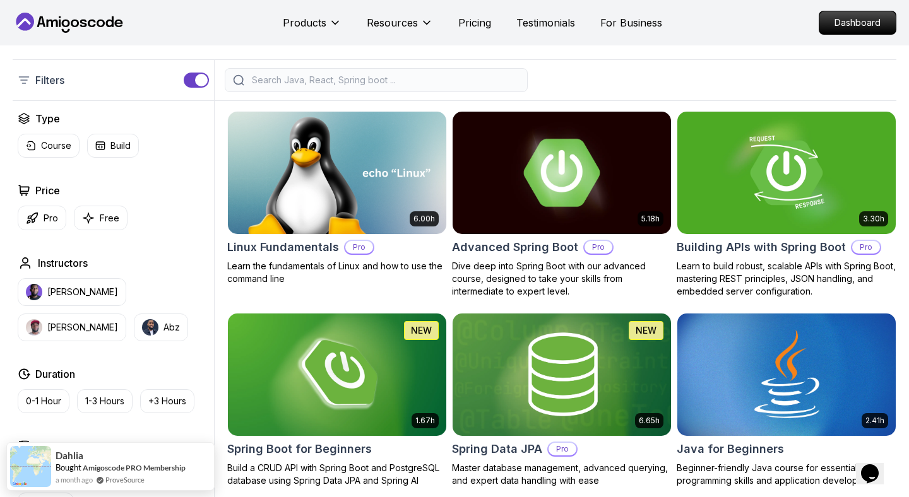
scroll to position [281, 0]
